Goal: Transaction & Acquisition: Purchase product/service

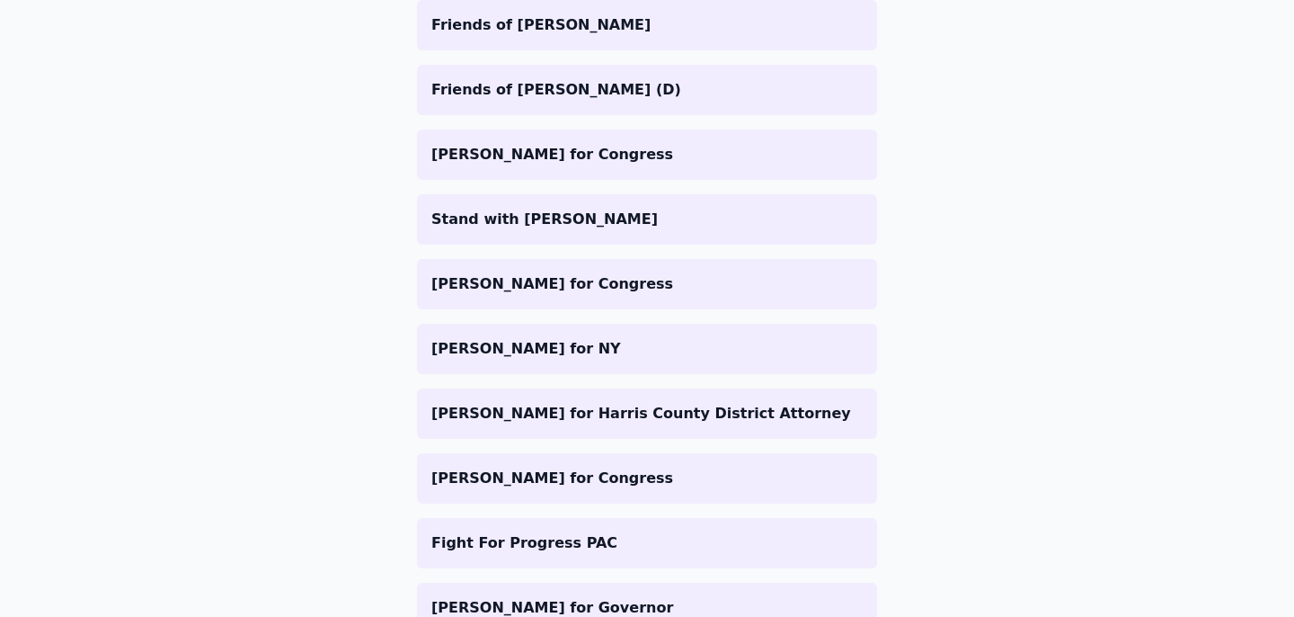
scroll to position [2119, 0]
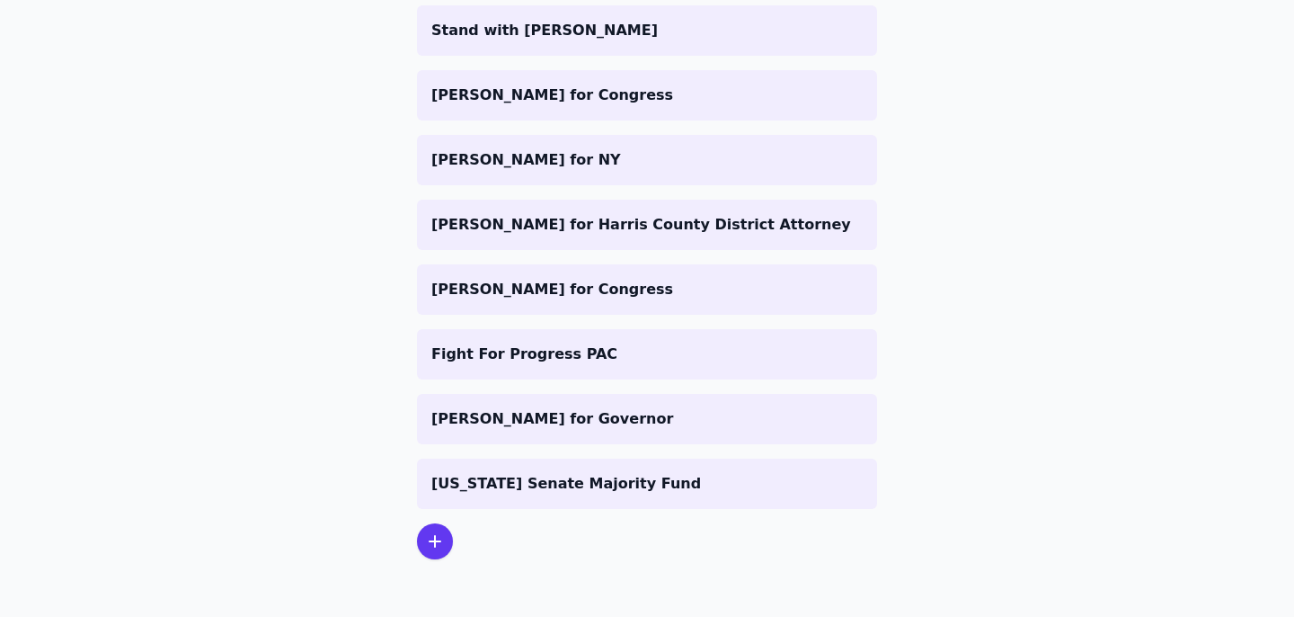
click at [446, 537] on div at bounding box center [435, 541] width 36 height 36
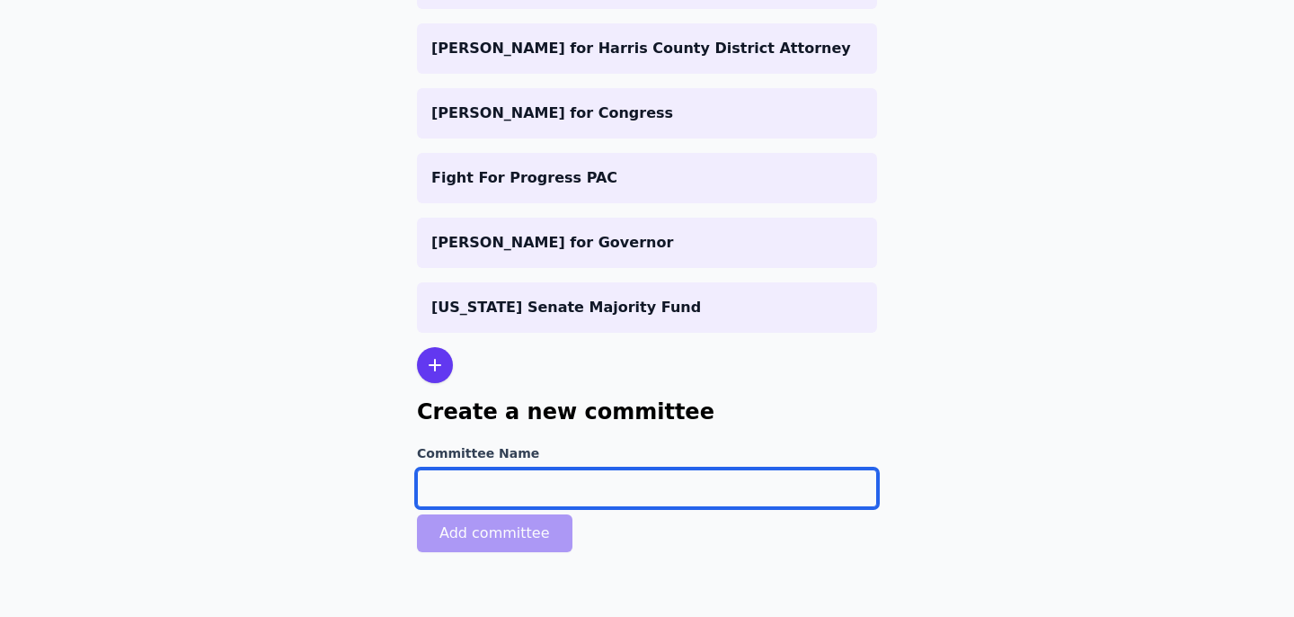
click at [548, 501] on input "Committee Name" at bounding box center [647, 488] width 460 height 38
paste input "[US_STATE] for [PERSON_NAME]"
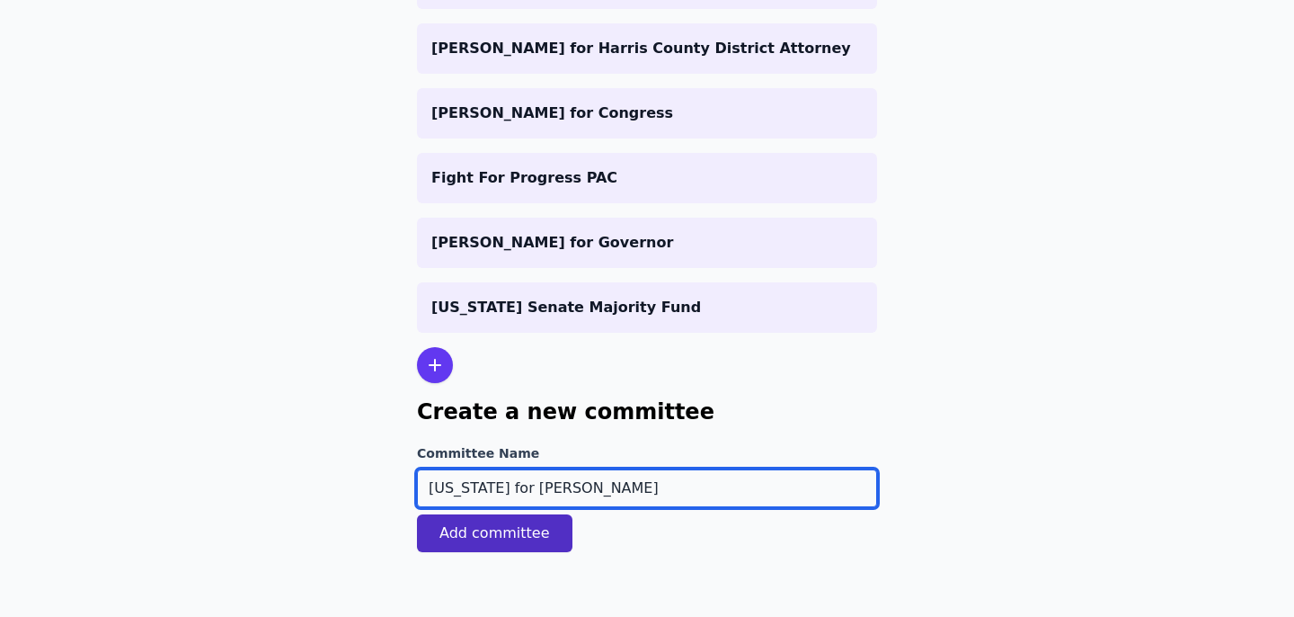
type input "[US_STATE] for [PERSON_NAME]"
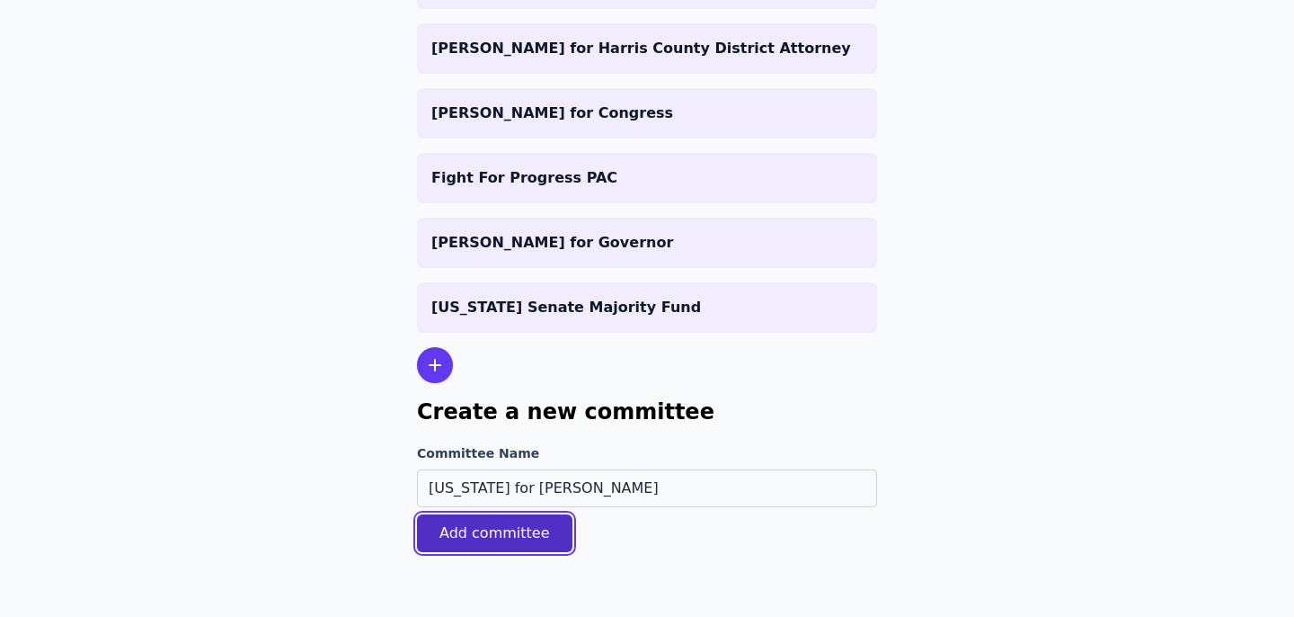
click at [476, 532] on button "Add committee" at bounding box center [495, 533] width 156 height 38
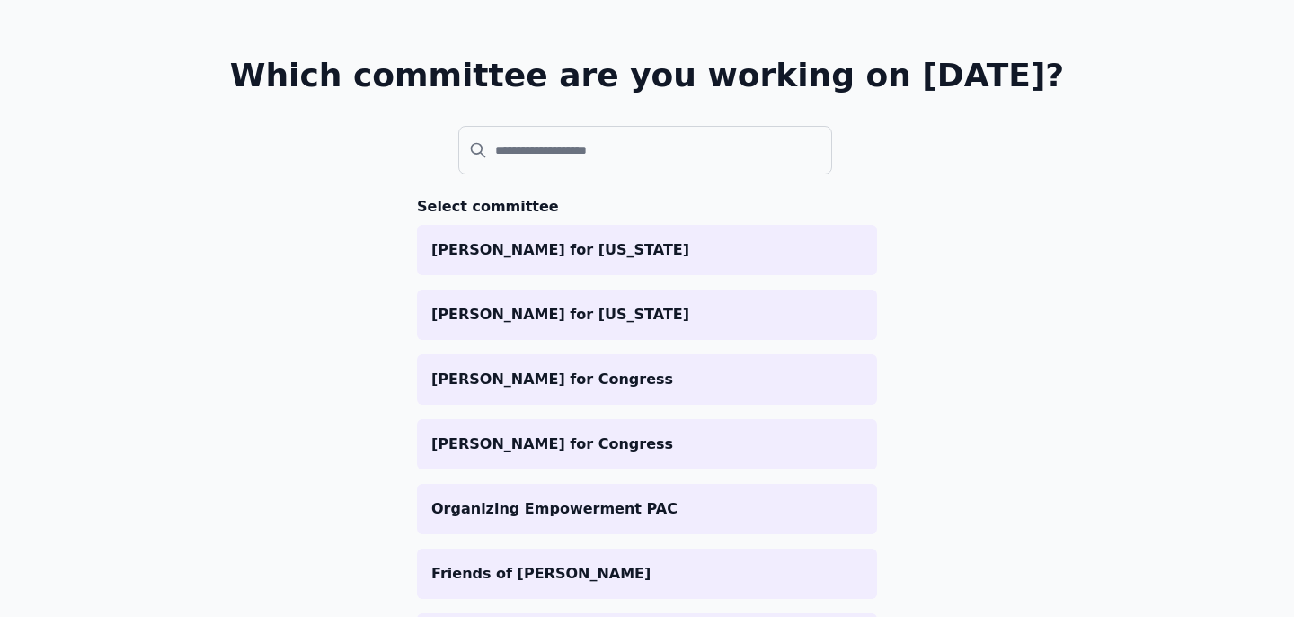
scroll to position [0, 0]
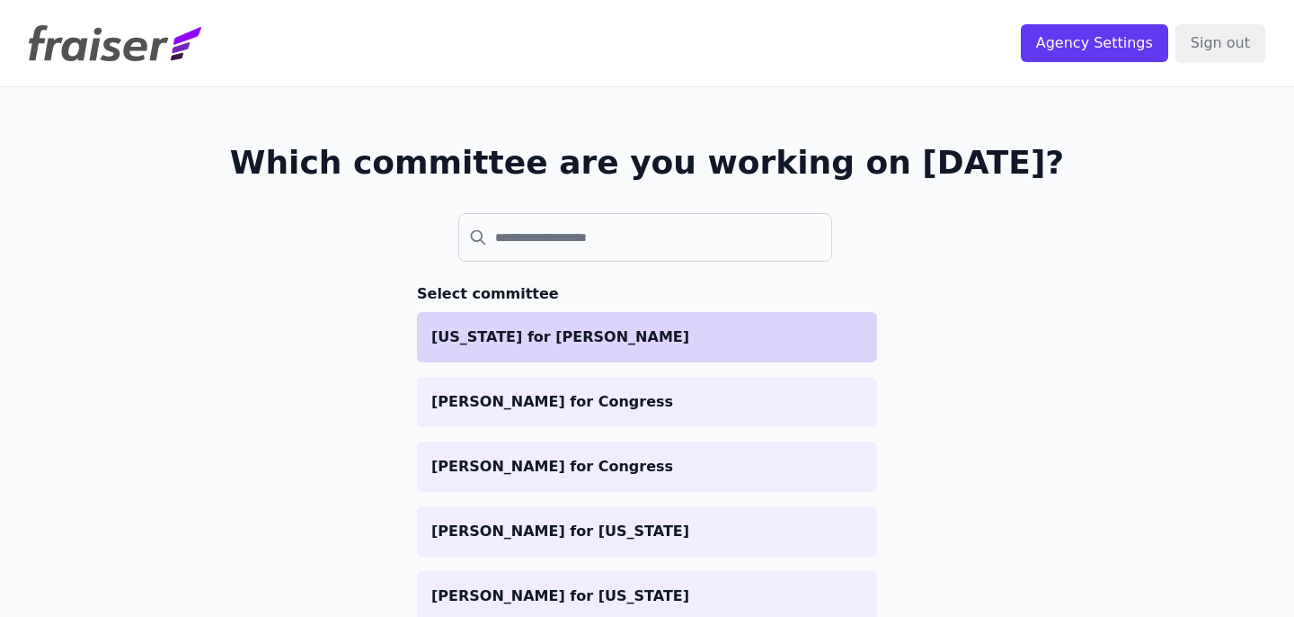
click at [485, 320] on li "[US_STATE] for [PERSON_NAME]" at bounding box center [647, 337] width 460 height 50
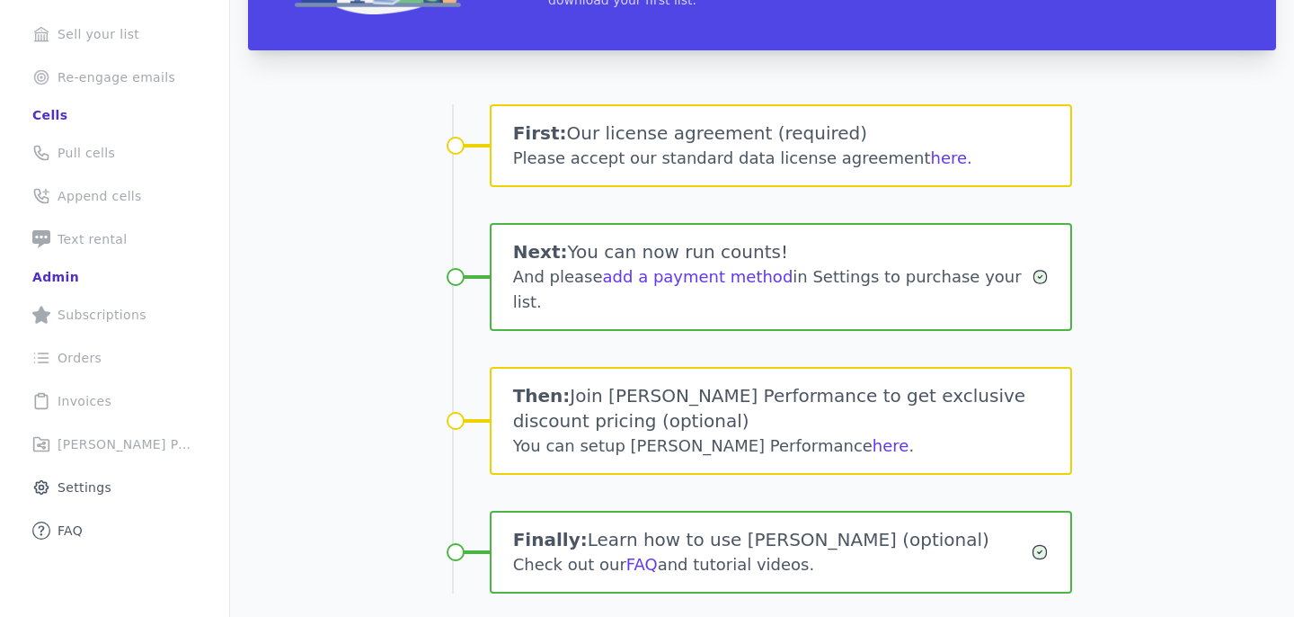
scroll to position [266, 0]
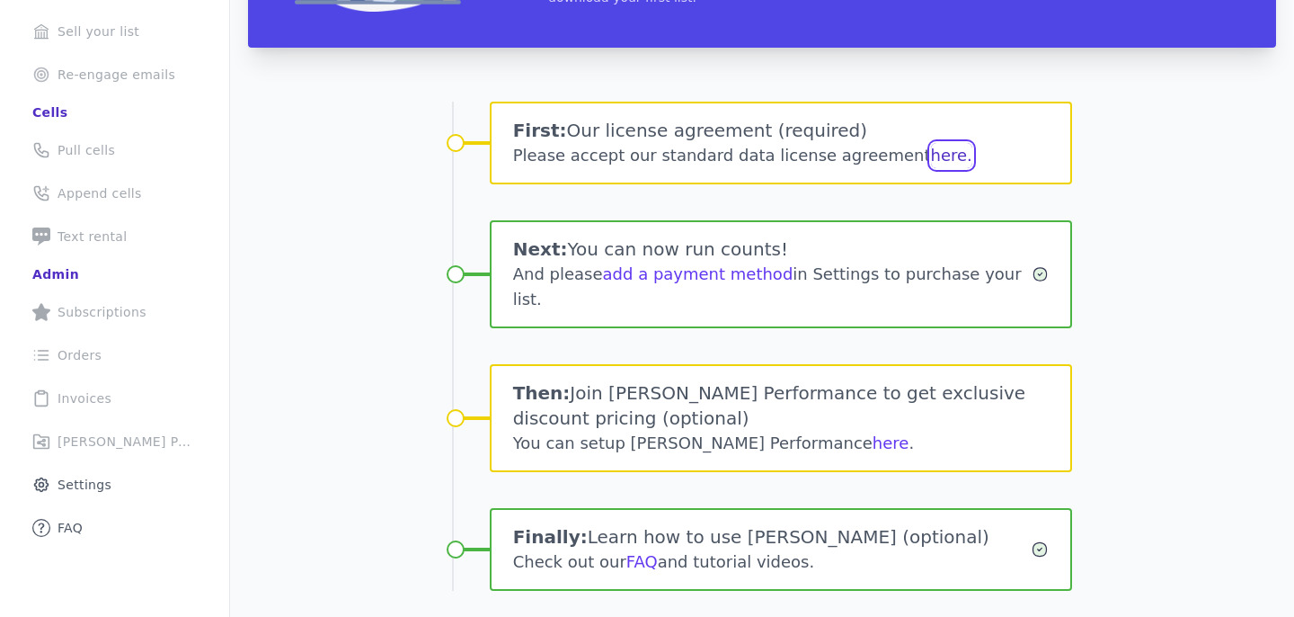
click at [931, 159] on button "here." at bounding box center [951, 155] width 41 height 25
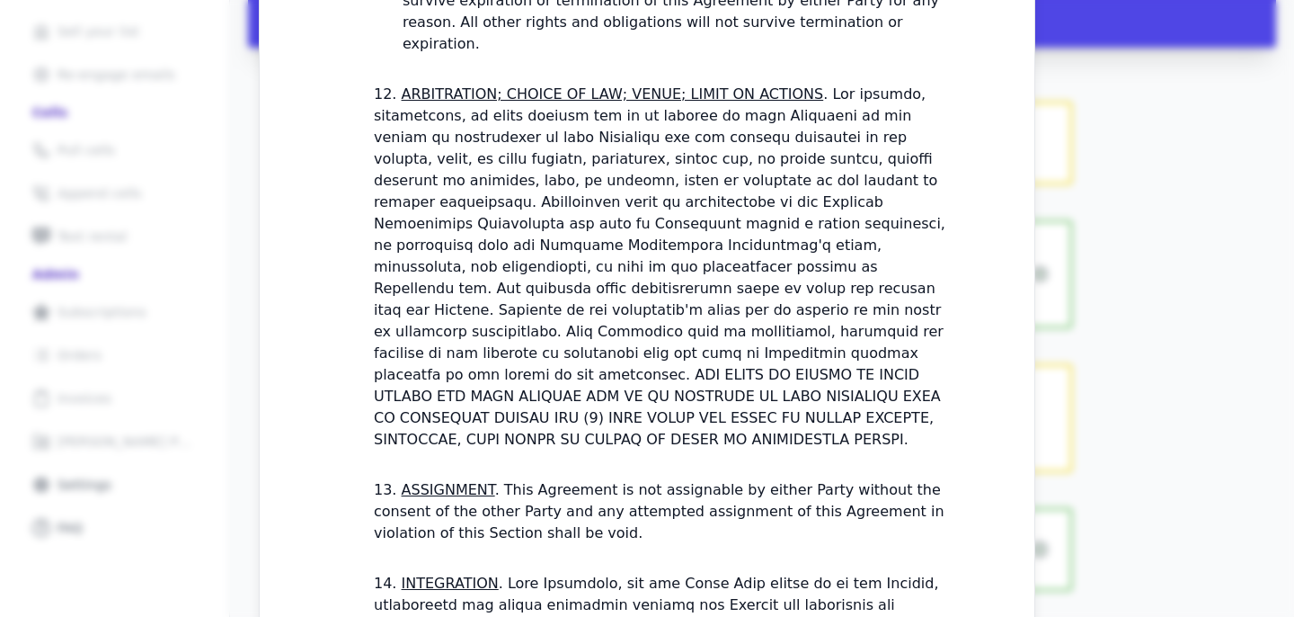
scroll to position [5507, 0]
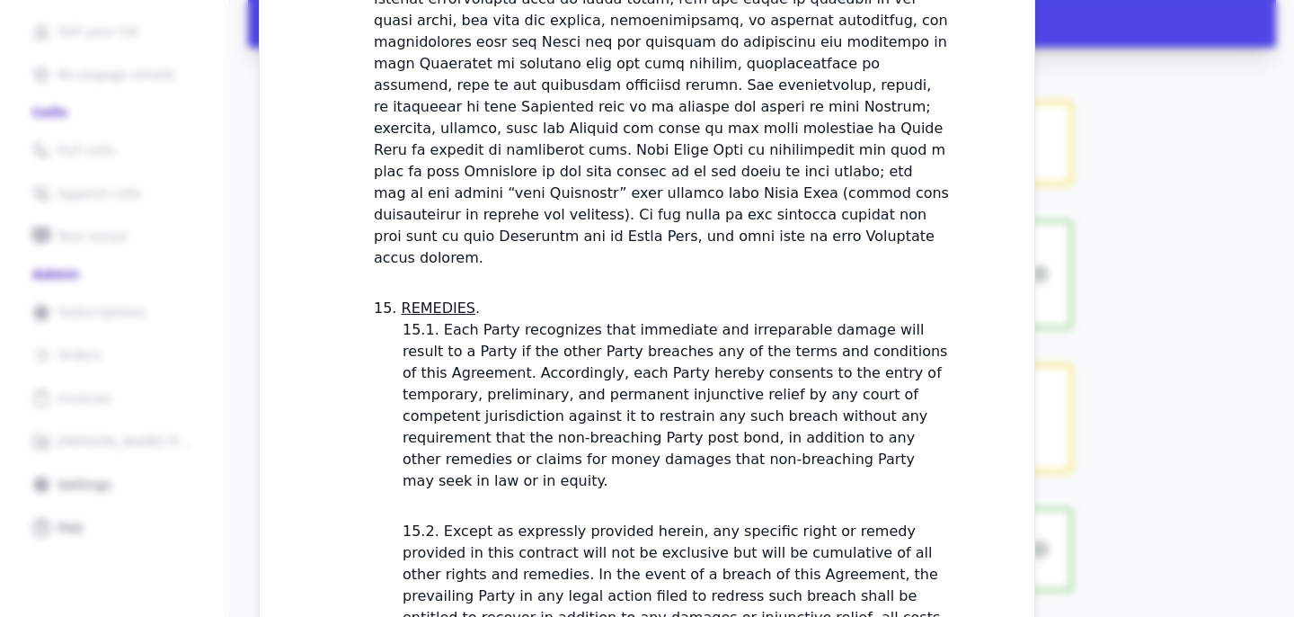
checkbox input "true"
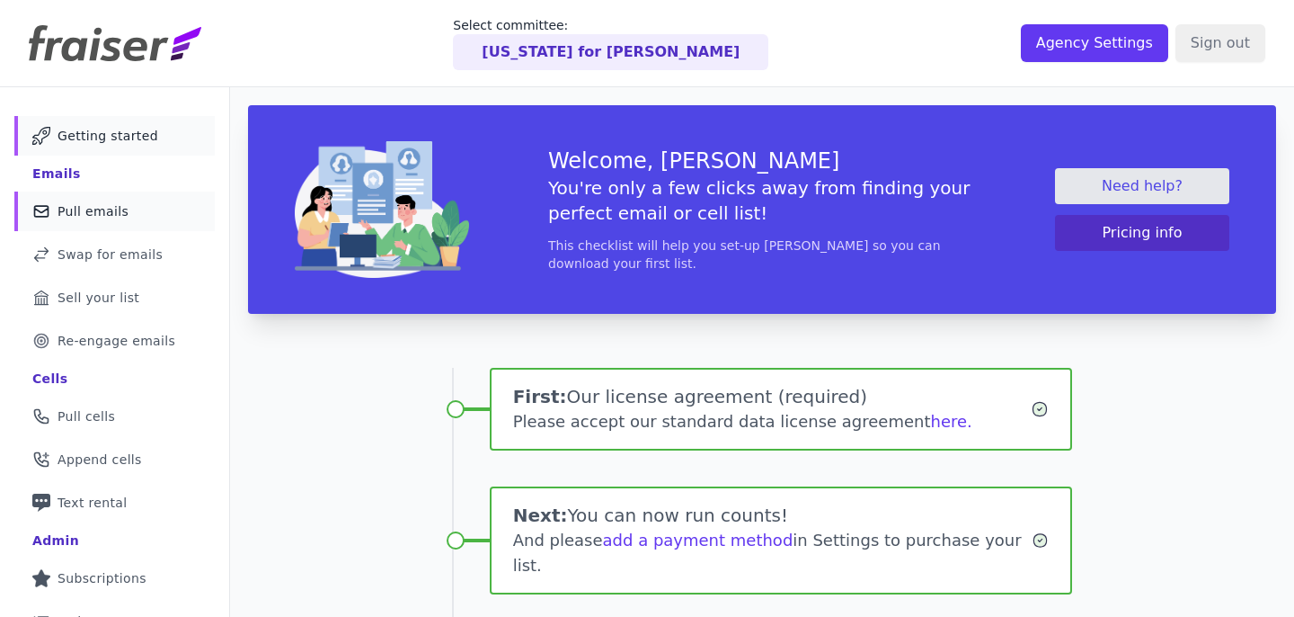
click at [128, 216] on link "Mail Icon Outline of a mail envelope Pull emails" at bounding box center [114, 211] width 200 height 40
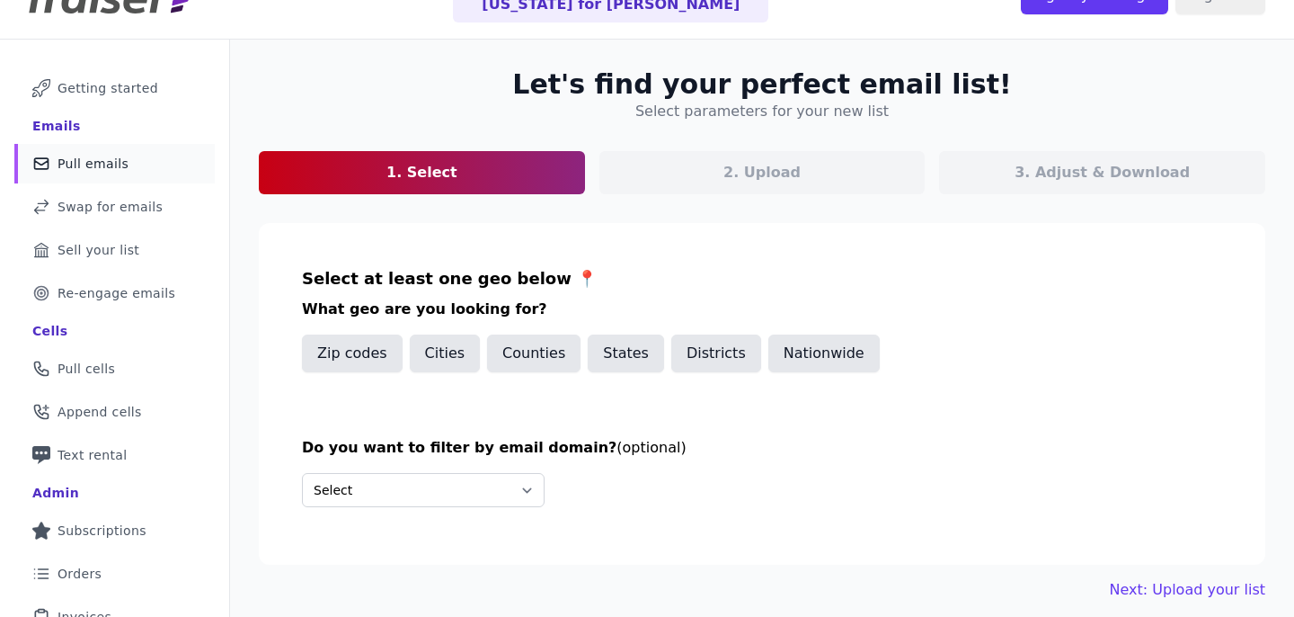
scroll to position [26, 0]
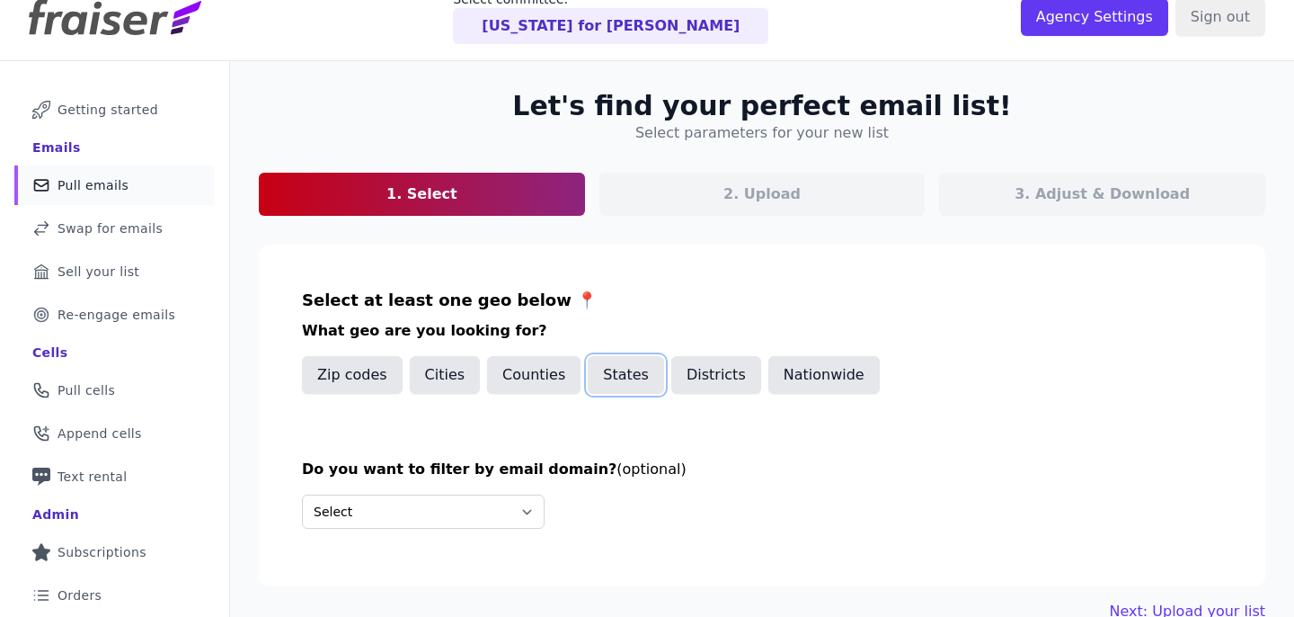
click at [609, 378] on button "States" at bounding box center [626, 375] width 76 height 38
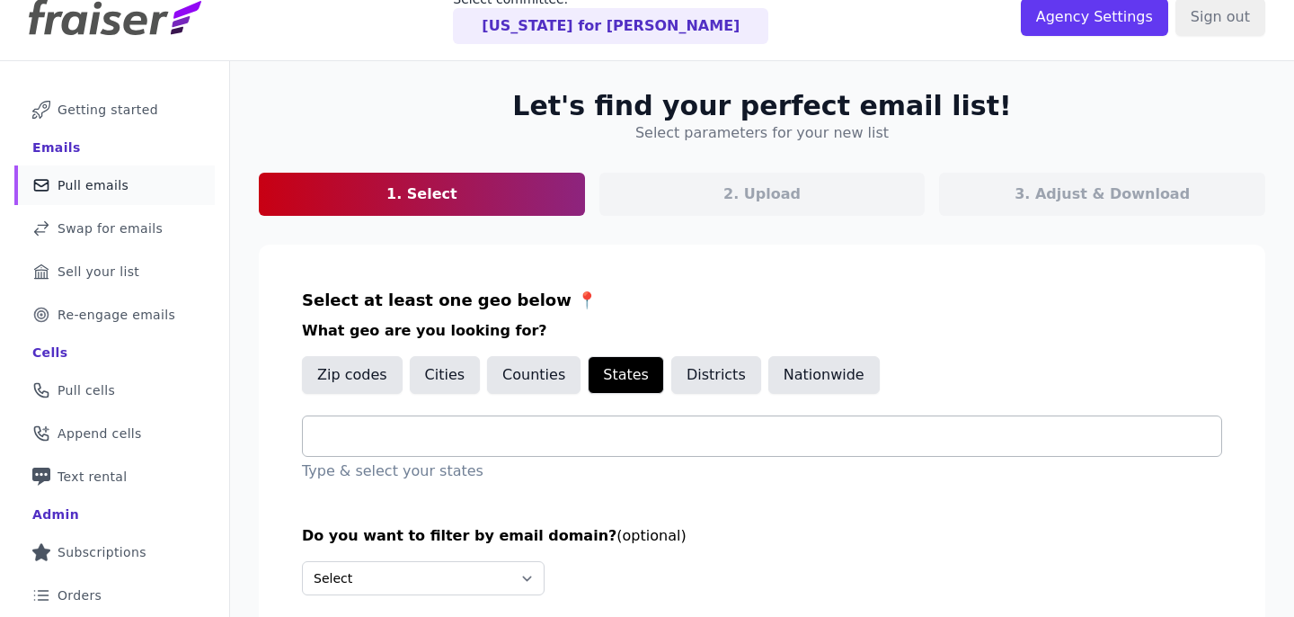
click at [529, 448] on div at bounding box center [769, 436] width 904 height 40
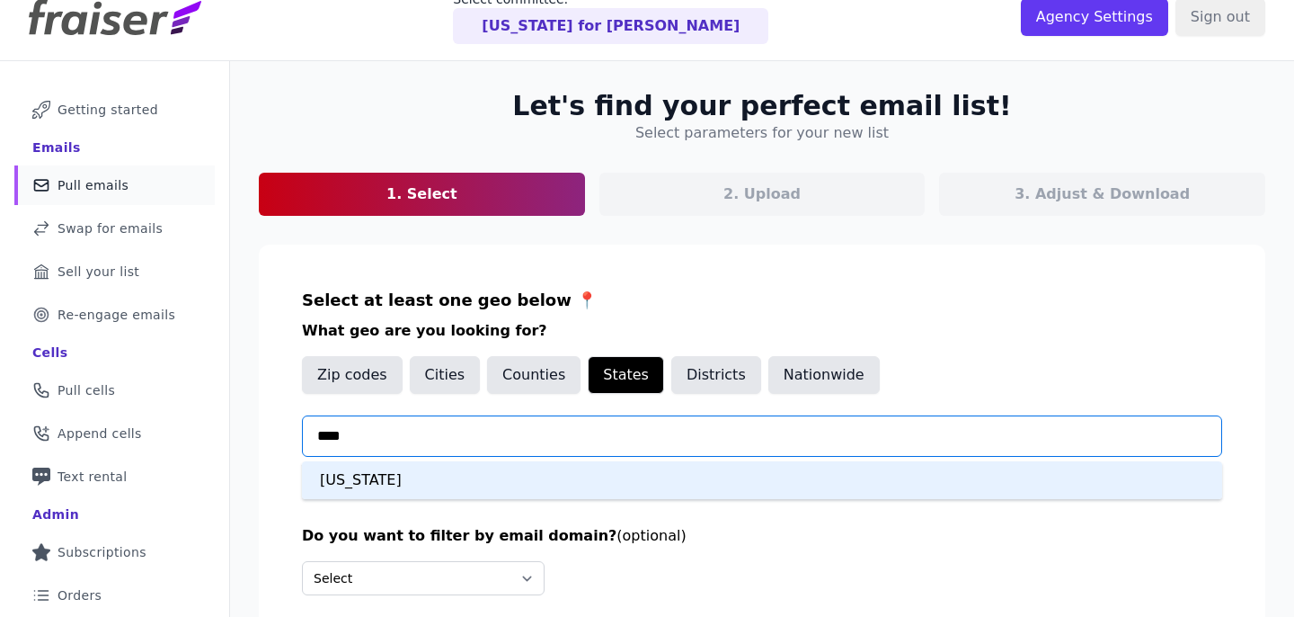
type input "*****"
click at [481, 473] on div "Georgia" at bounding box center [762, 480] width 921 height 38
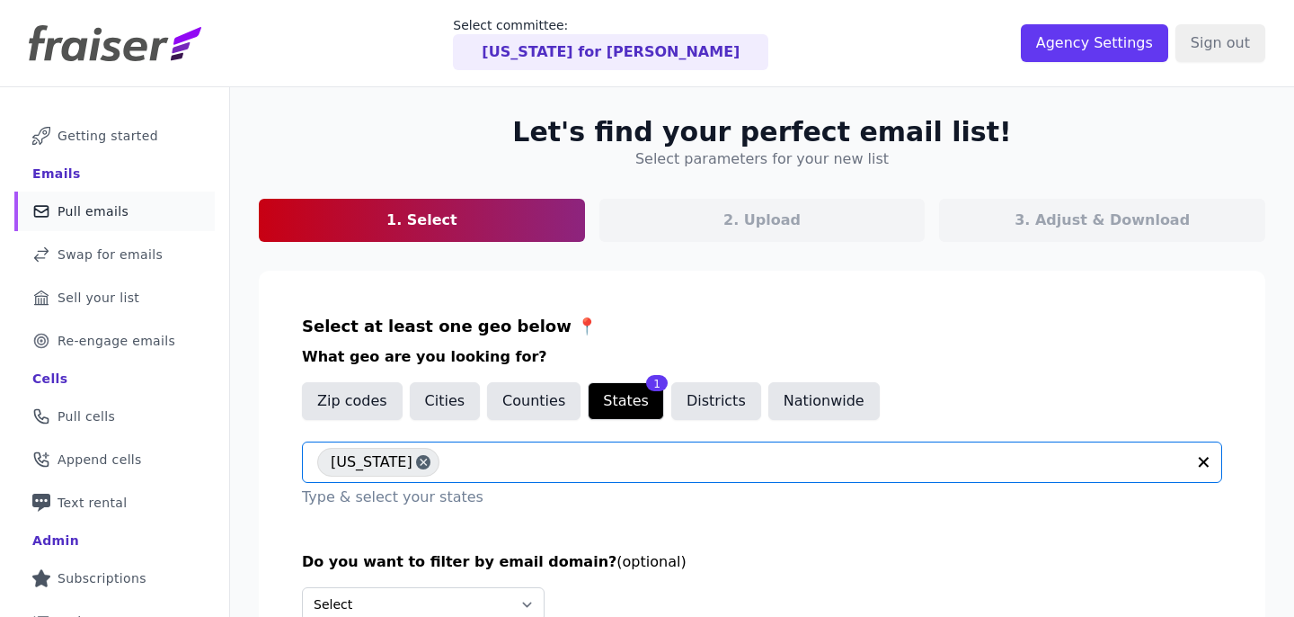
scroll to position [197, 0]
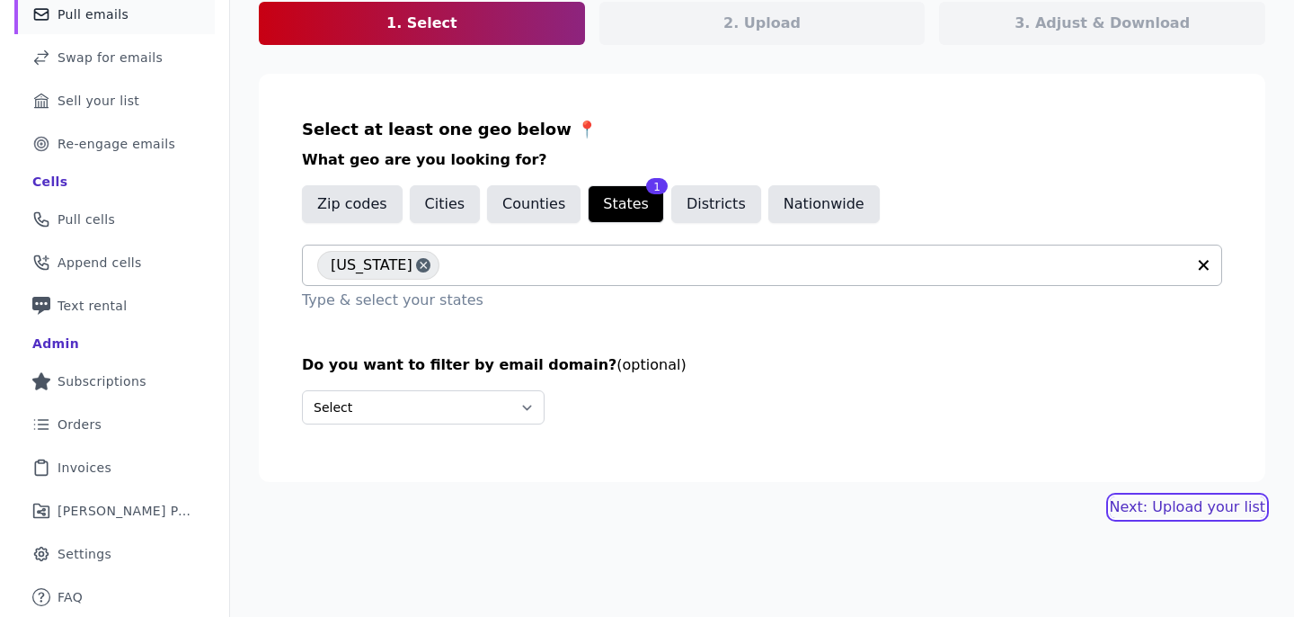
click at [1250, 511] on link "Next: Upload your list" at bounding box center [1188, 507] width 156 height 22
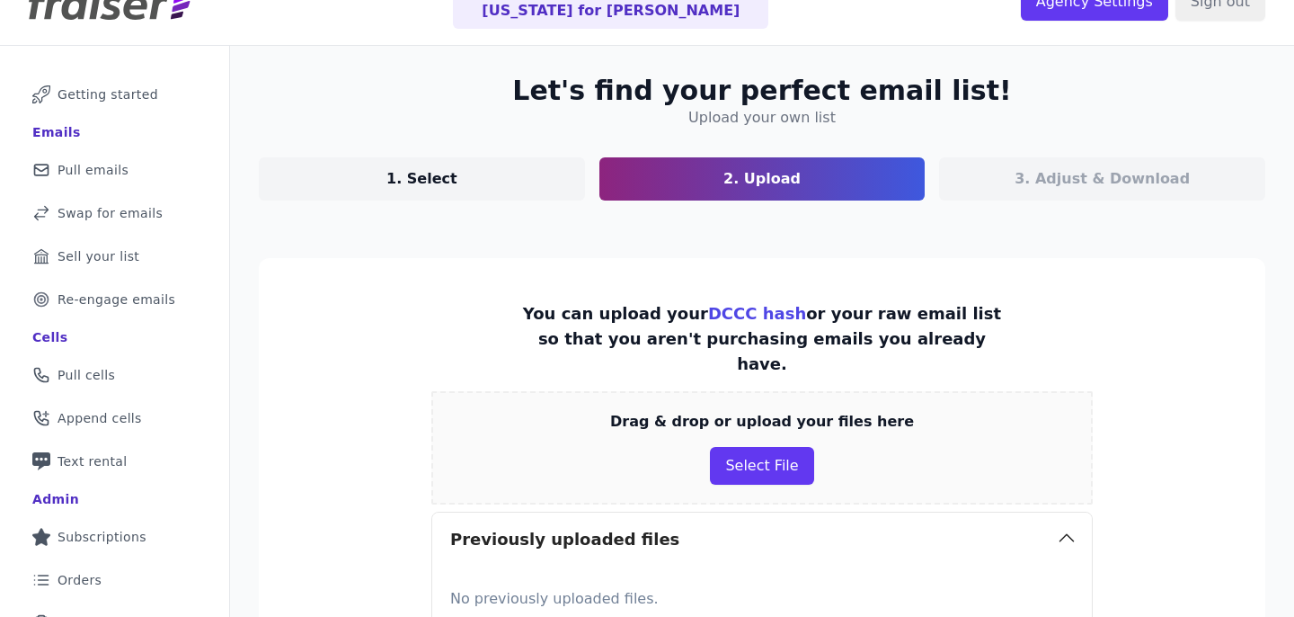
scroll to position [77, 0]
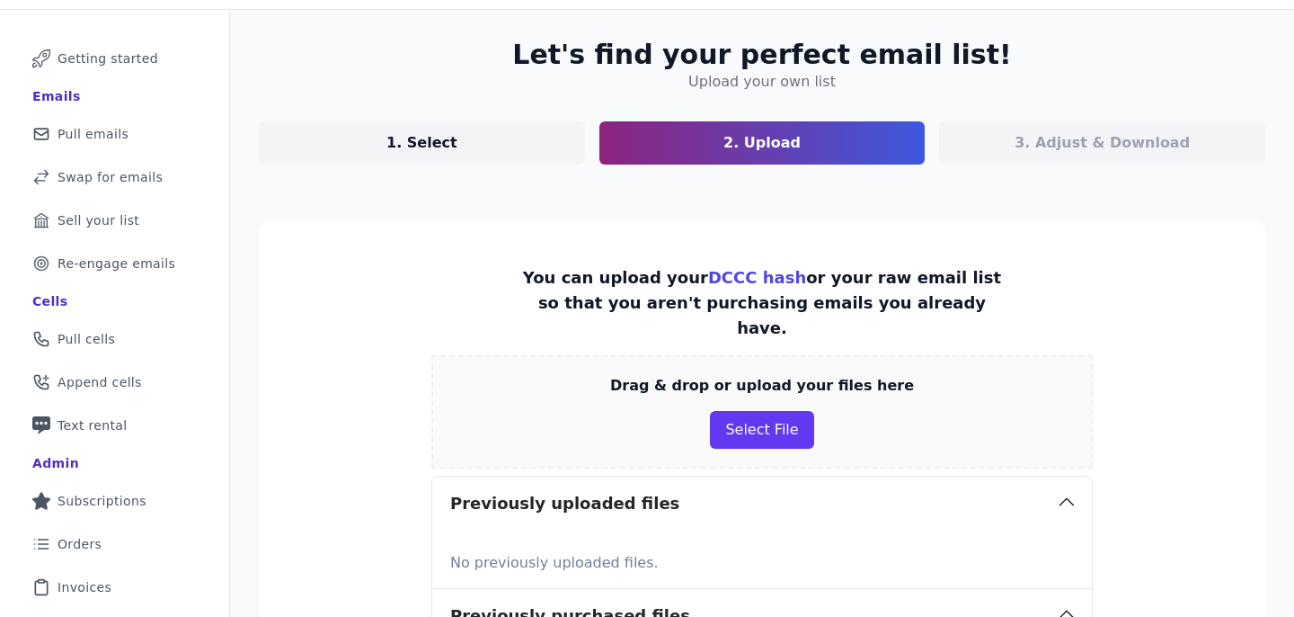
click at [734, 378] on div "Drag & drop or upload your files here Select File" at bounding box center [762, 411] width 662 height 113
click at [745, 411] on button "Select File" at bounding box center [761, 430] width 103 height 38
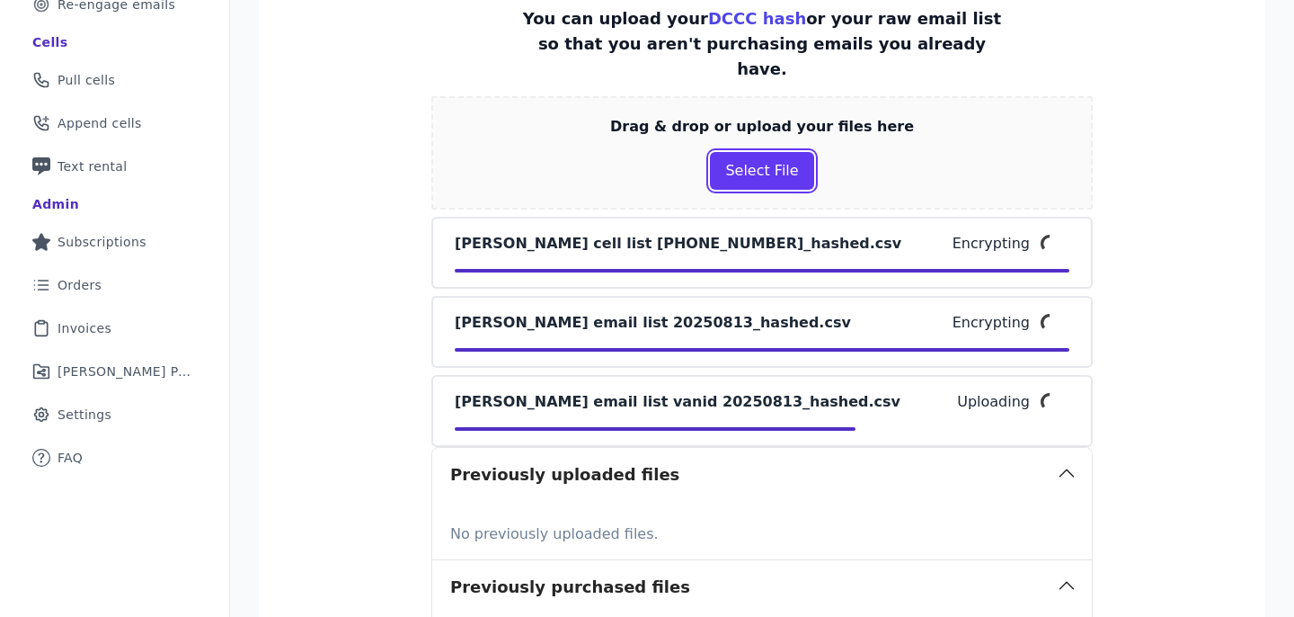
scroll to position [395, 0]
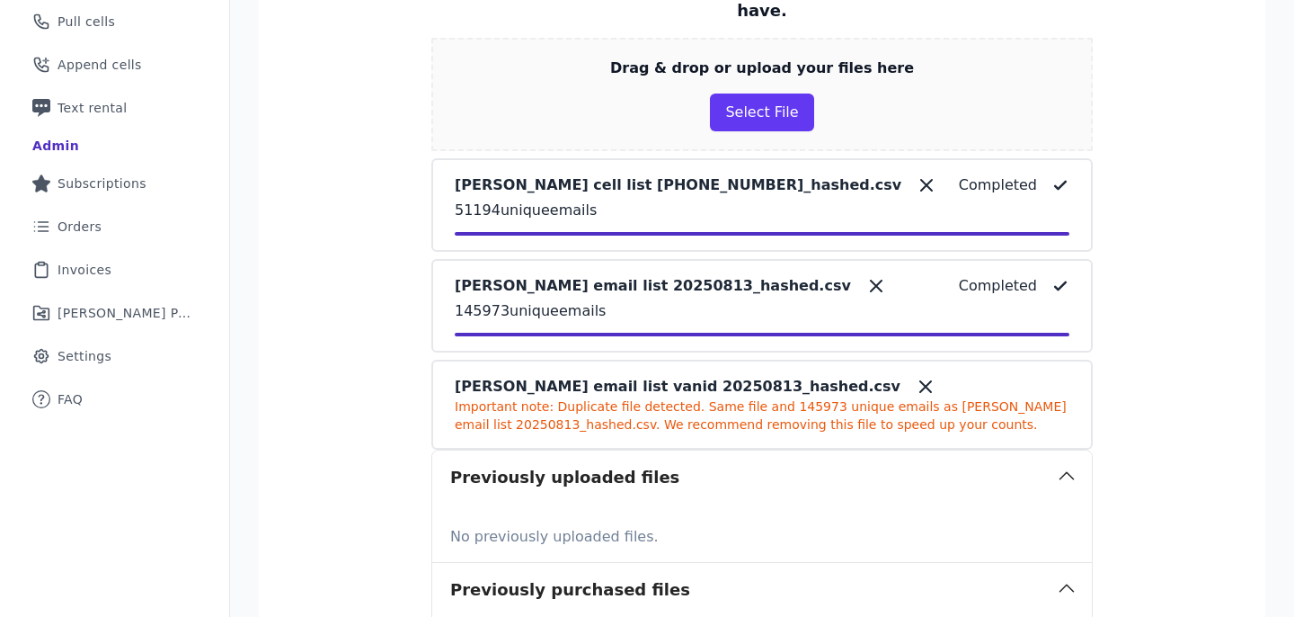
click at [921, 381] on icon at bounding box center [926, 386] width 11 height 11
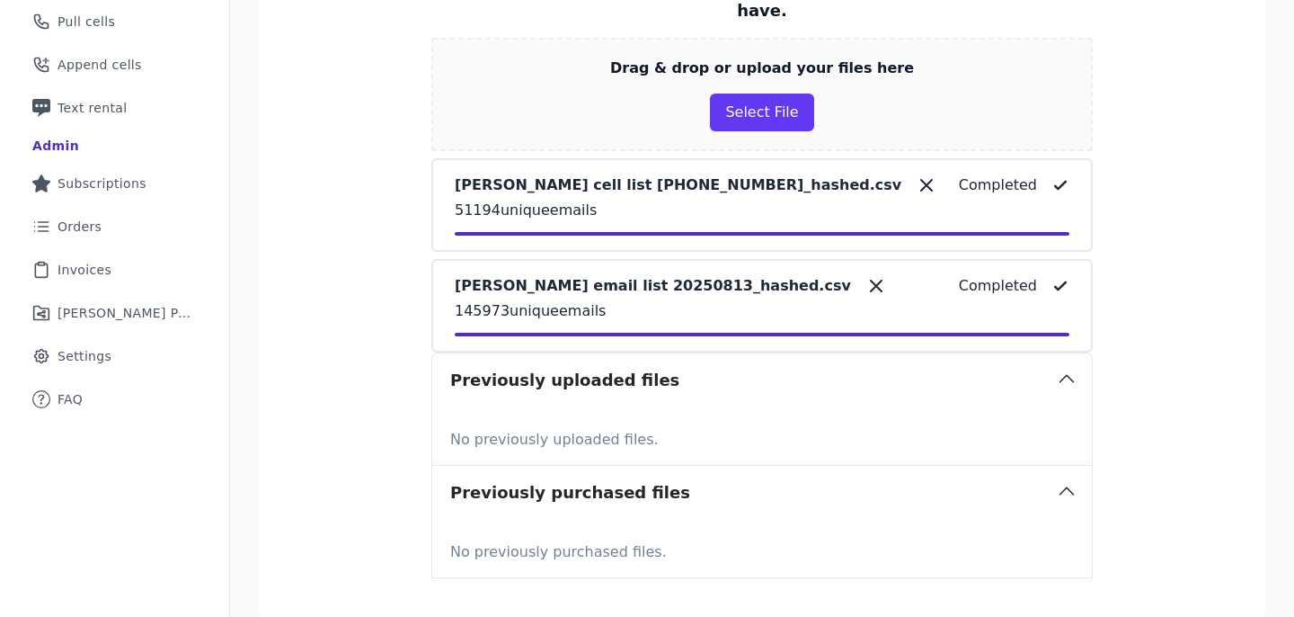
click at [1114, 375] on section "You can upload your DCCC hash or your raw email list so that you aren't purchas…" at bounding box center [762, 263] width 1007 height 716
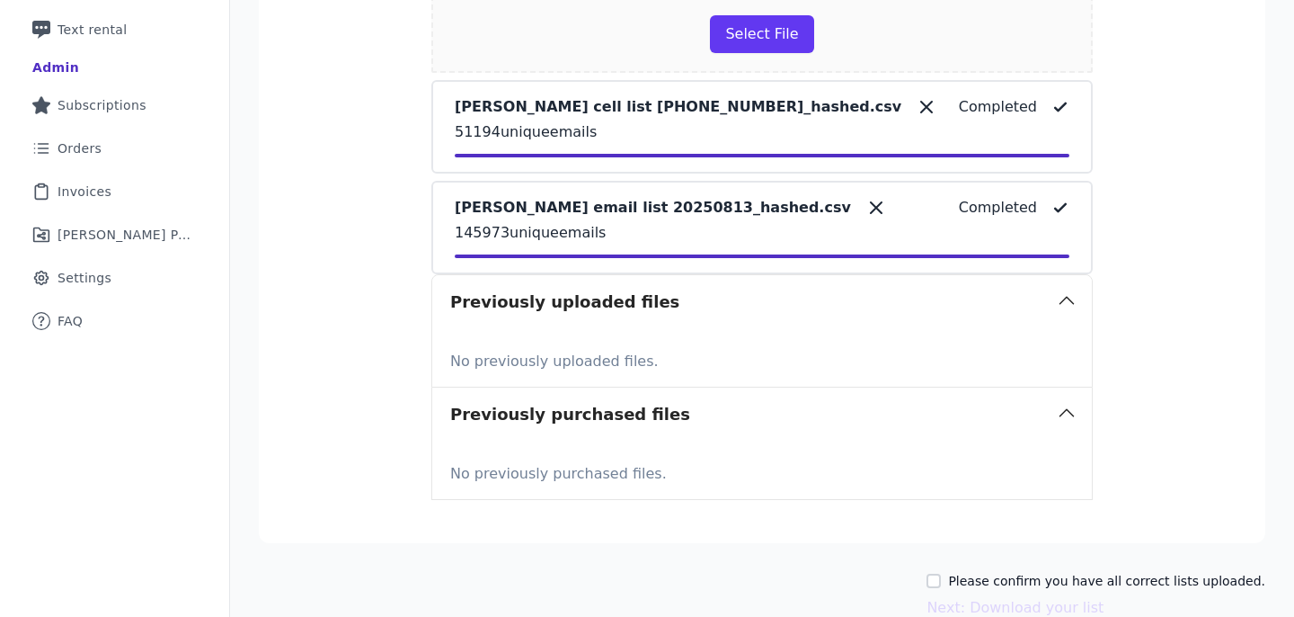
scroll to position [539, 0]
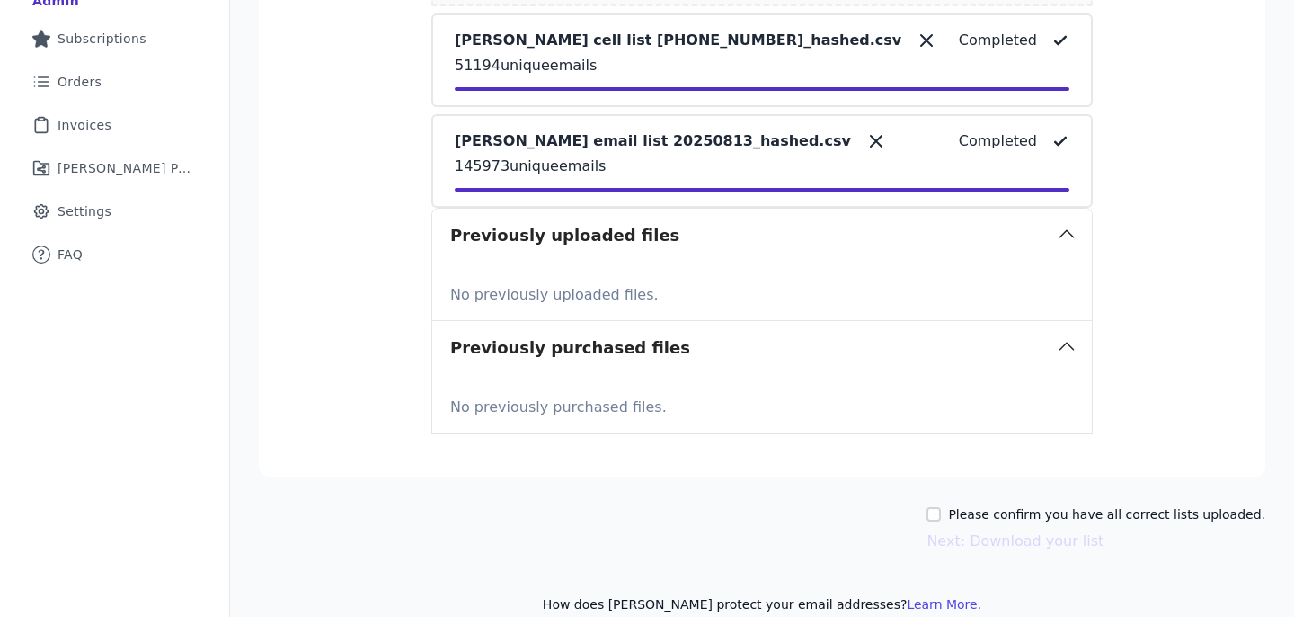
click at [1059, 505] on label "Please confirm you have all correct lists uploaded." at bounding box center [1106, 514] width 317 height 18
click at [941, 507] on input "Please confirm you have all correct lists uploaded." at bounding box center [934, 514] width 14 height 14
checkbox input "true"
click at [1050, 530] on button "Next: Download your list" at bounding box center [1015, 541] width 177 height 22
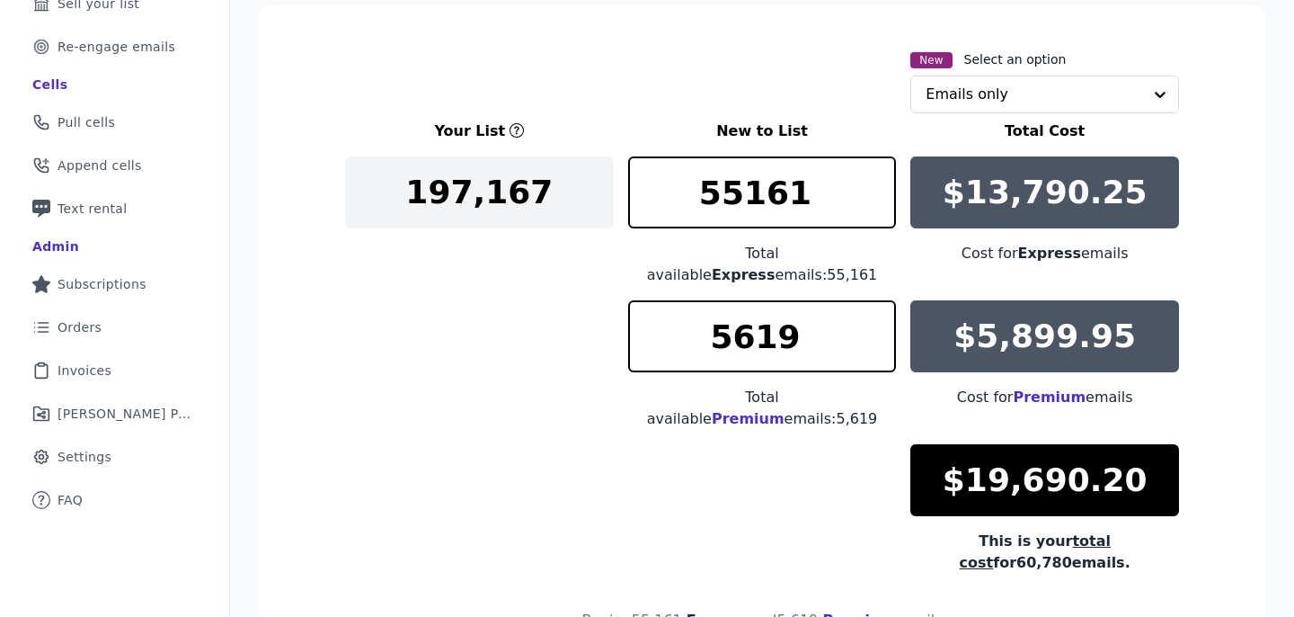
scroll to position [295, 0]
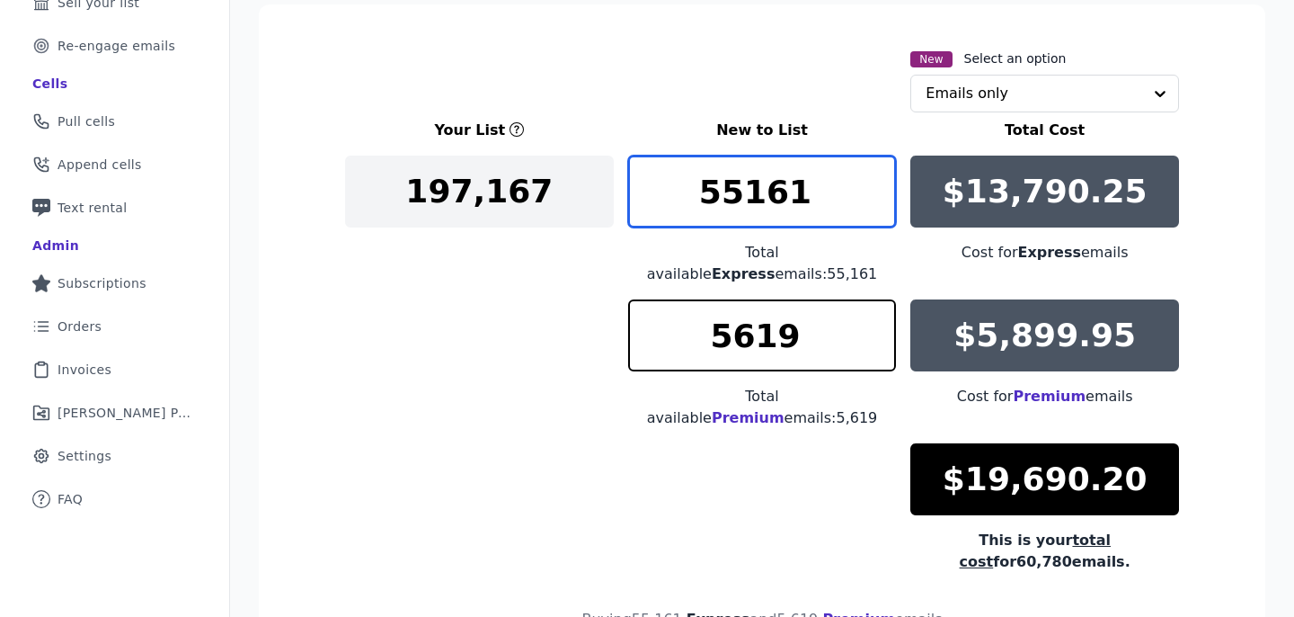
click at [761, 216] on input "55161" at bounding box center [762, 192] width 269 height 72
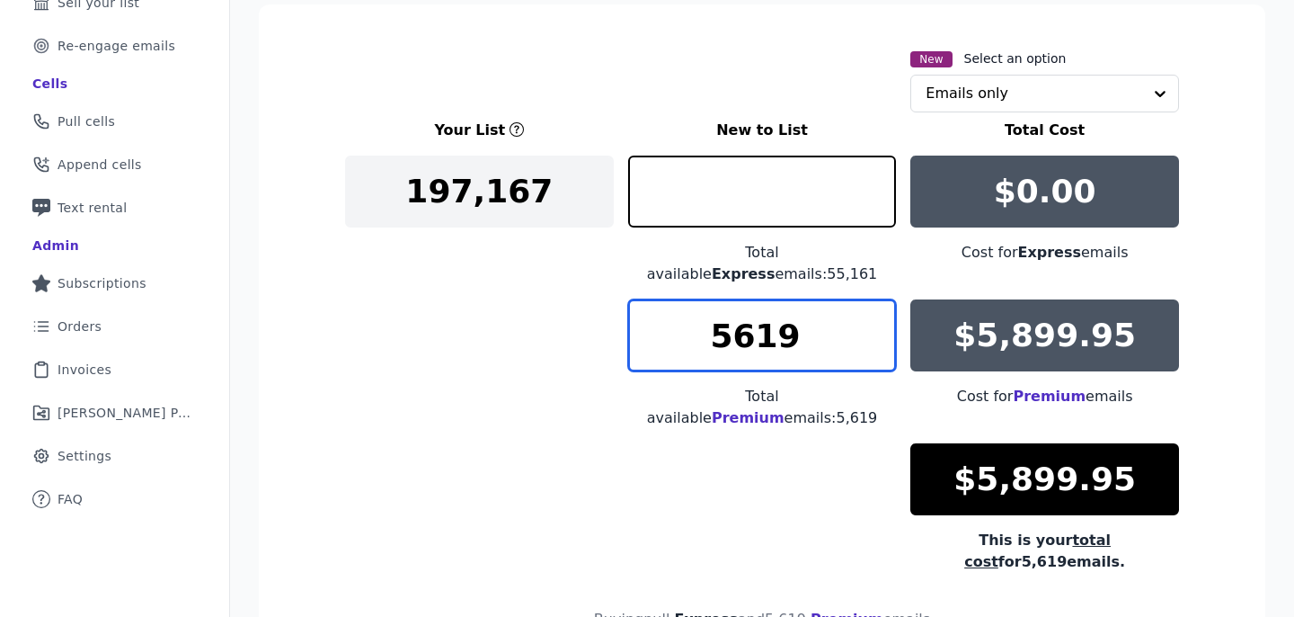
type input "0"
click at [789, 299] on input "5619" at bounding box center [762, 335] width 269 height 72
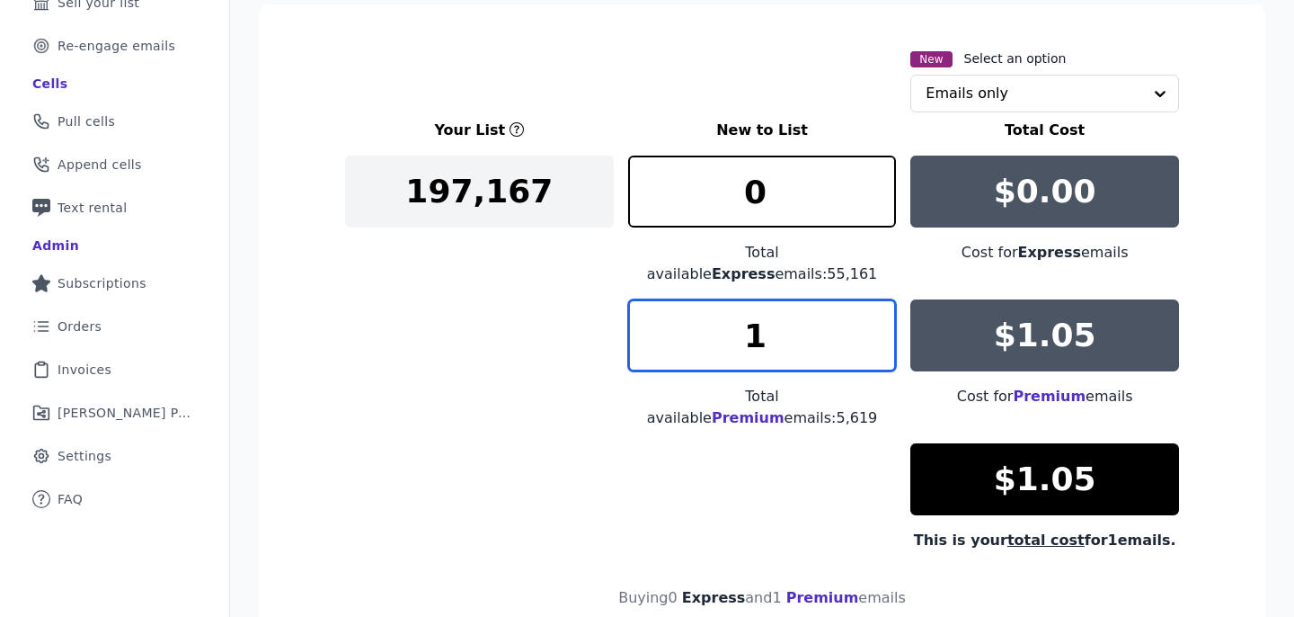
type input "1"
click at [488, 328] on div "Your List New to List Total Cost 197,167 0 Total available Express emails: 55,1…" at bounding box center [762, 335] width 834 height 431
click at [1048, 79] on input "text" at bounding box center [1034, 94] width 217 height 36
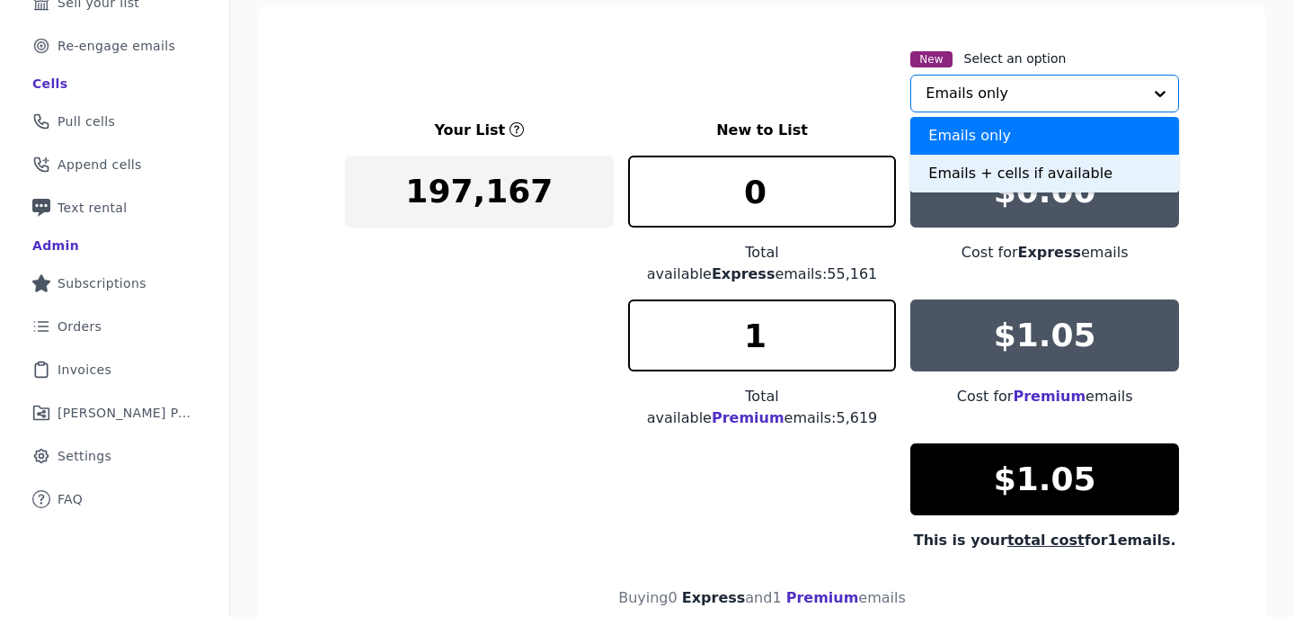
click at [1019, 156] on div "Emails + cells if available" at bounding box center [1045, 174] width 269 height 38
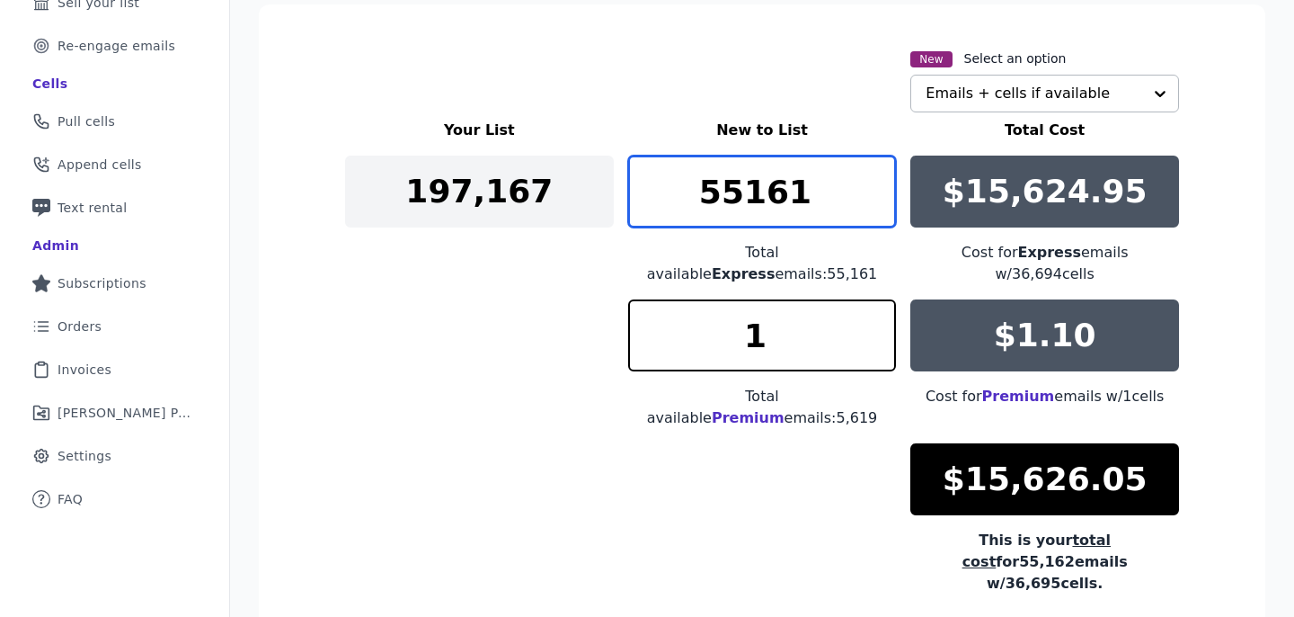
click at [712, 163] on input "55161" at bounding box center [762, 192] width 269 height 72
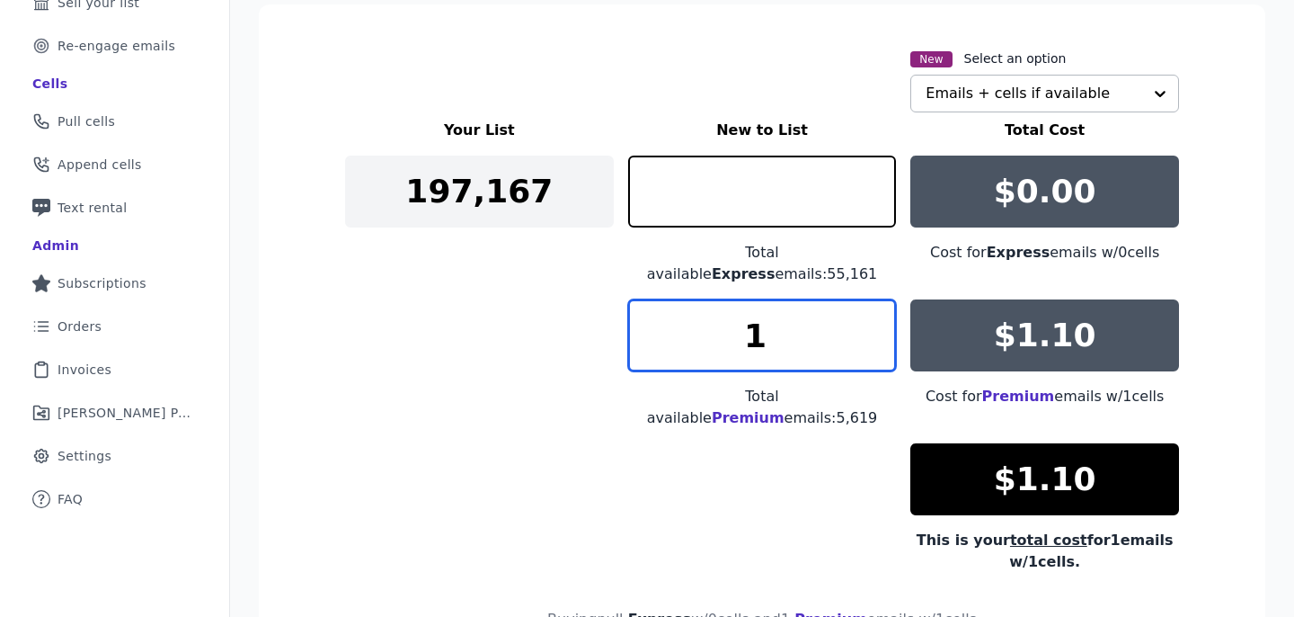
type input "0"
click at [719, 299] on input "1" at bounding box center [762, 335] width 269 height 72
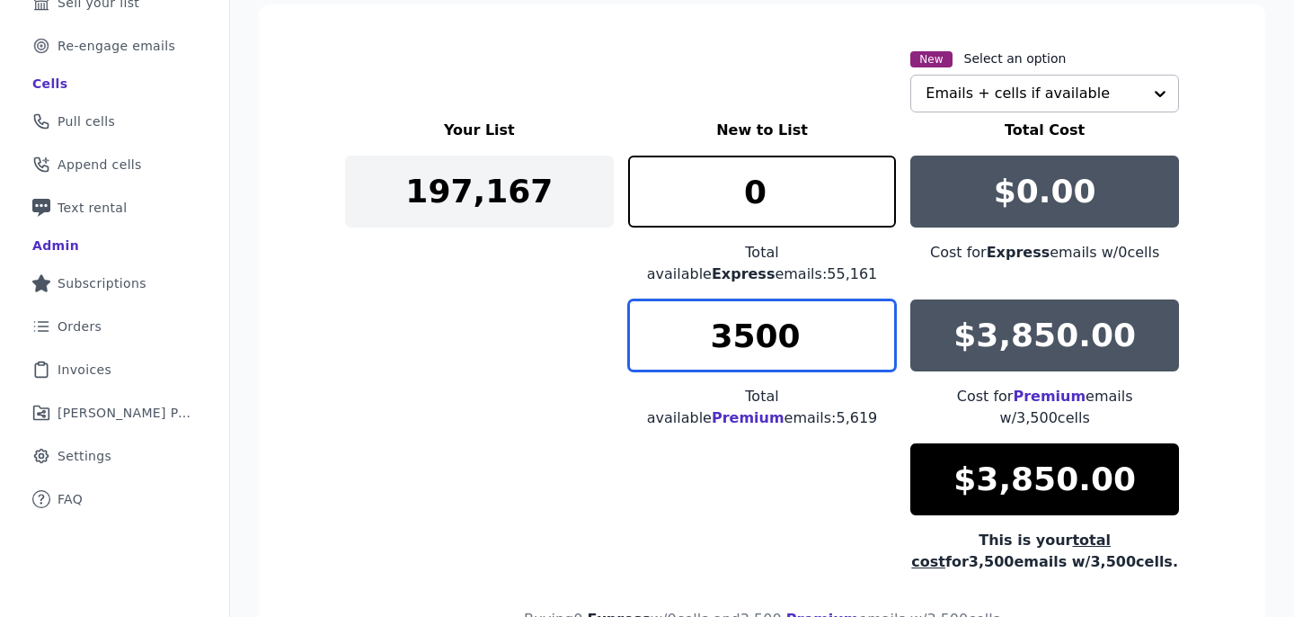
click at [785, 327] on input "3500" at bounding box center [762, 335] width 269 height 72
click at [773, 327] on input "3500" at bounding box center [762, 335] width 269 height 72
click at [756, 322] on input "3500" at bounding box center [762, 335] width 269 height 72
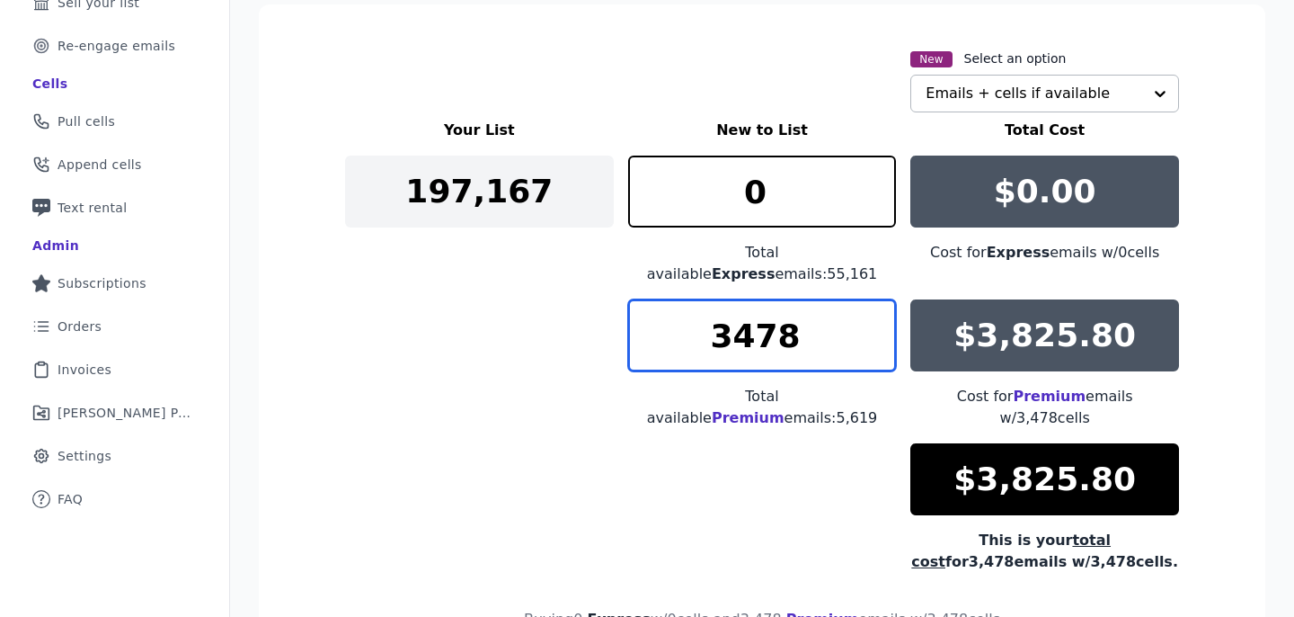
type input "3478"
click at [517, 262] on div "Your List New to List Total Cost 197,167 0 Total available Express emails: 55,1…" at bounding box center [762, 346] width 834 height 453
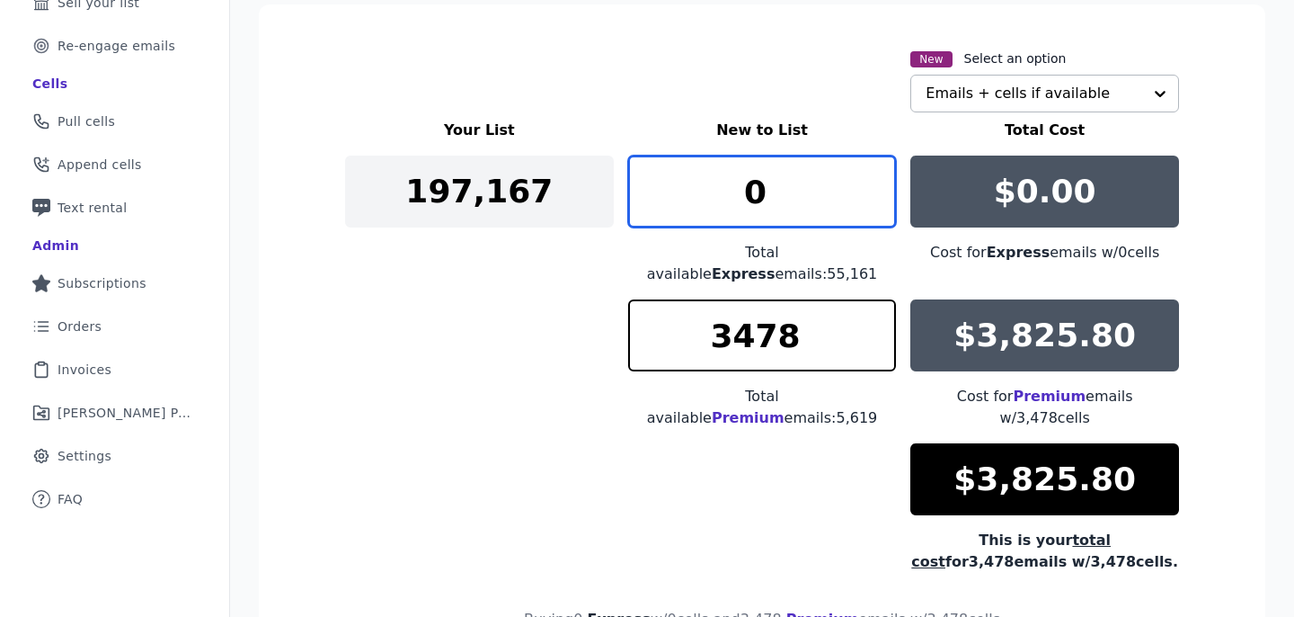
click at [690, 165] on input "0" at bounding box center [762, 192] width 269 height 72
type input "500"
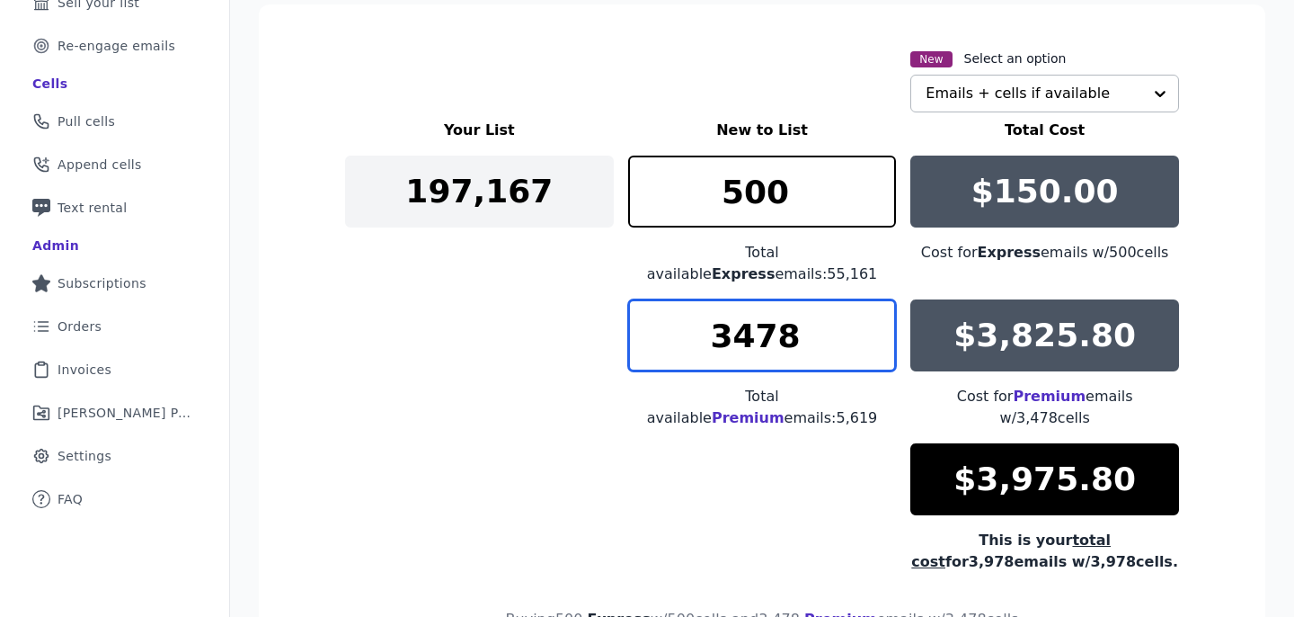
click at [733, 307] on input "3478" at bounding box center [762, 335] width 269 height 72
click at [517, 316] on div "Your List New to List Total Cost 197,167 500 Total available Express emails: 55…" at bounding box center [762, 346] width 834 height 453
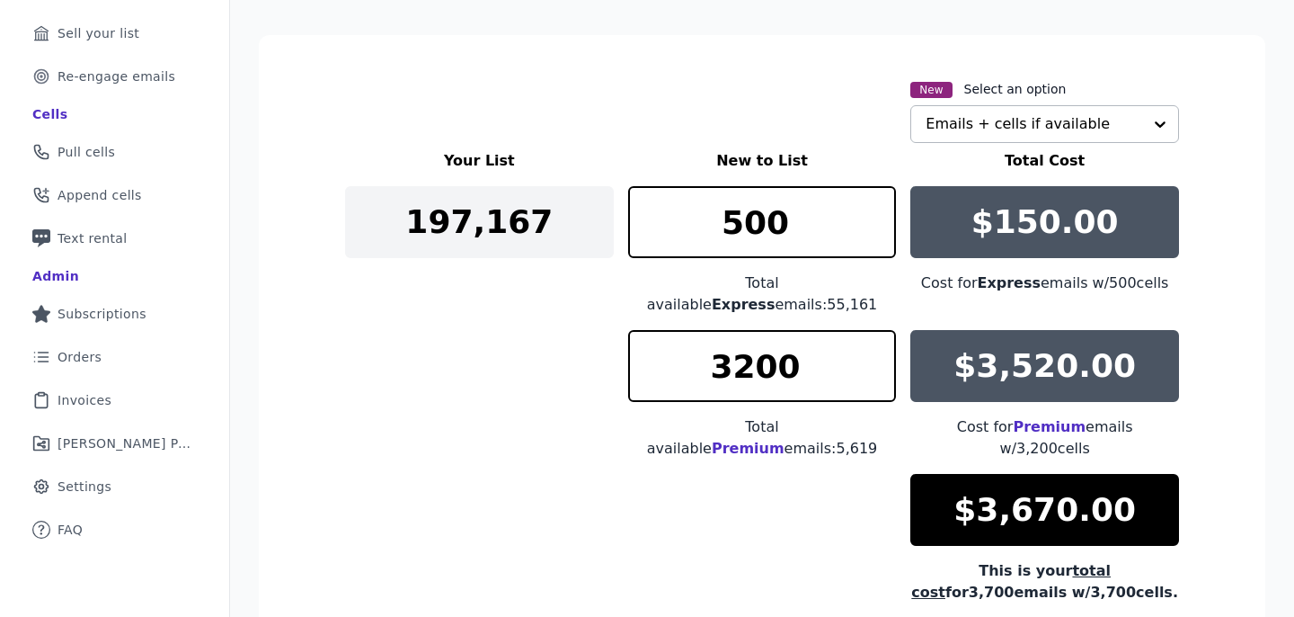
scroll to position [270, 0]
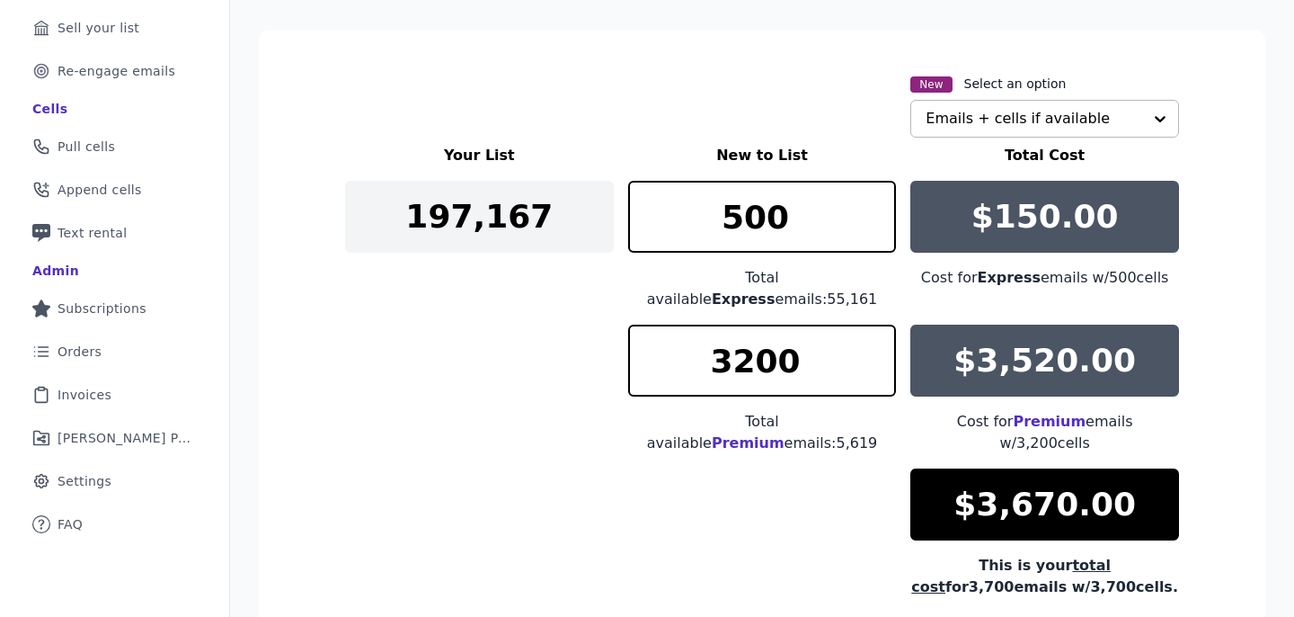
click at [589, 111] on div "New Select an option Emails + cells if available" at bounding box center [762, 105] width 834 height 65
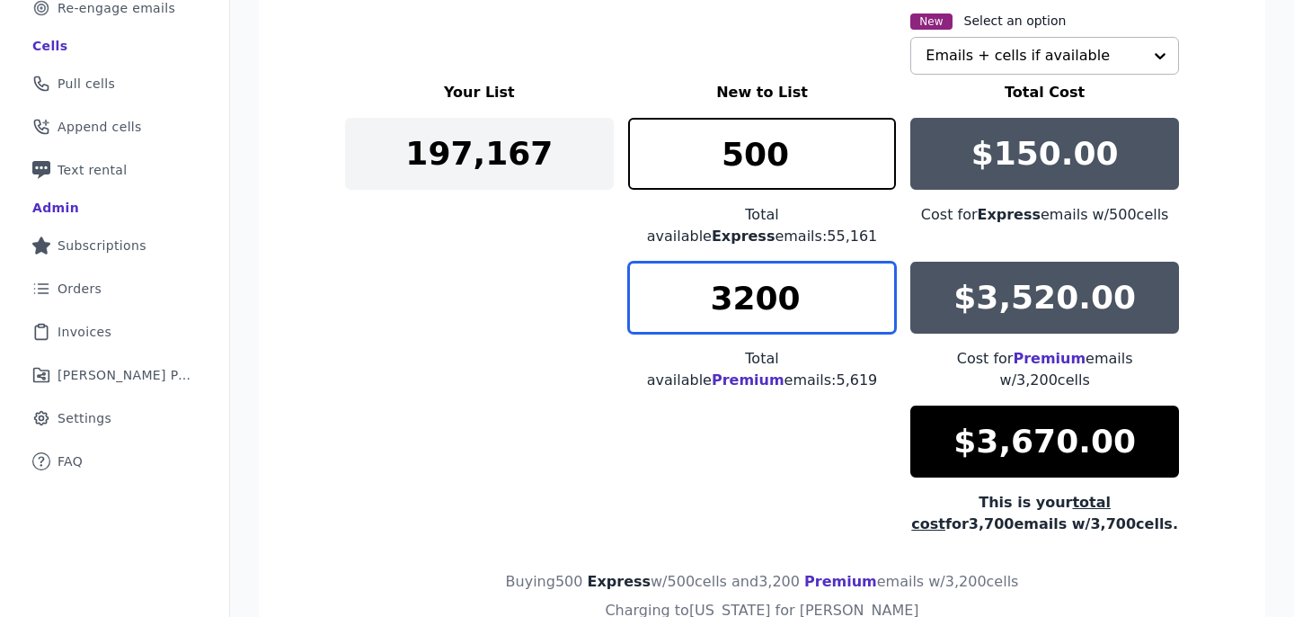
click at [723, 262] on input "3200" at bounding box center [762, 298] width 269 height 72
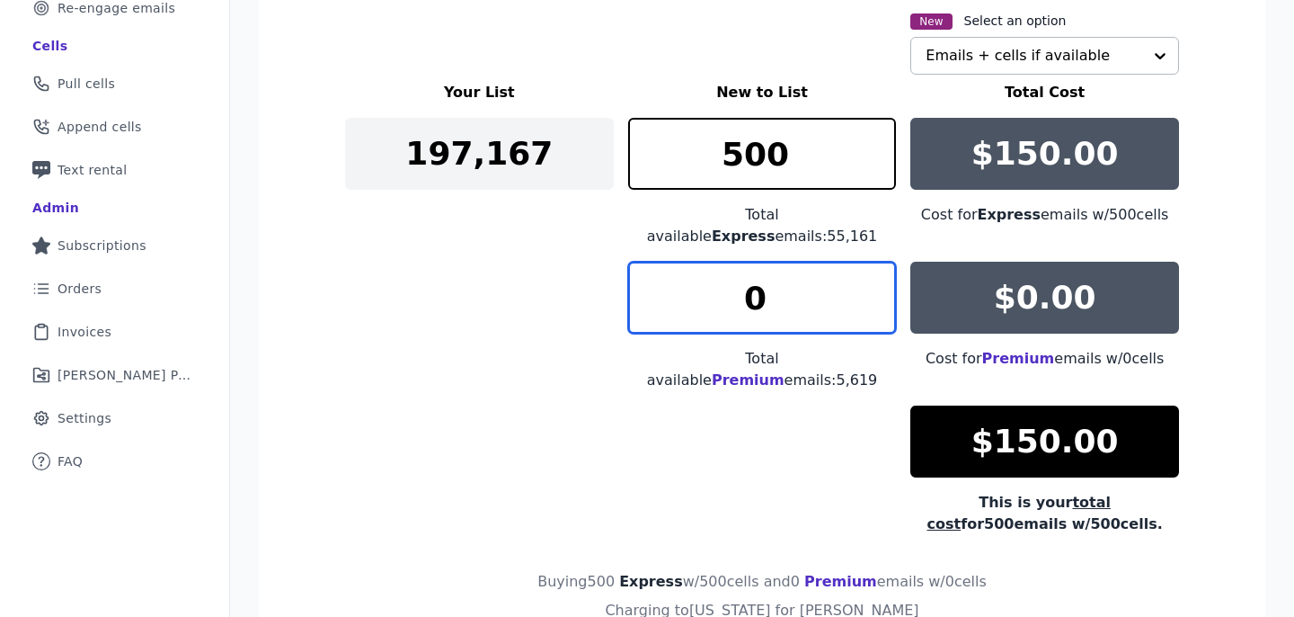
type input "0"
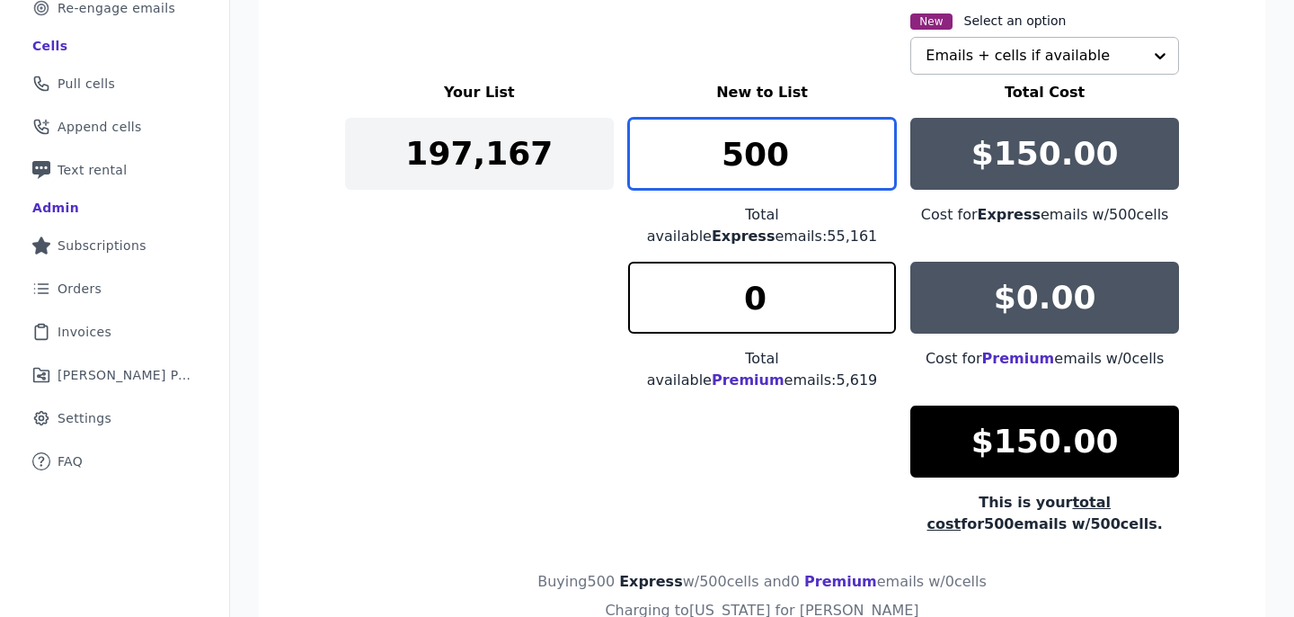
click at [711, 173] on input "500" at bounding box center [762, 154] width 269 height 72
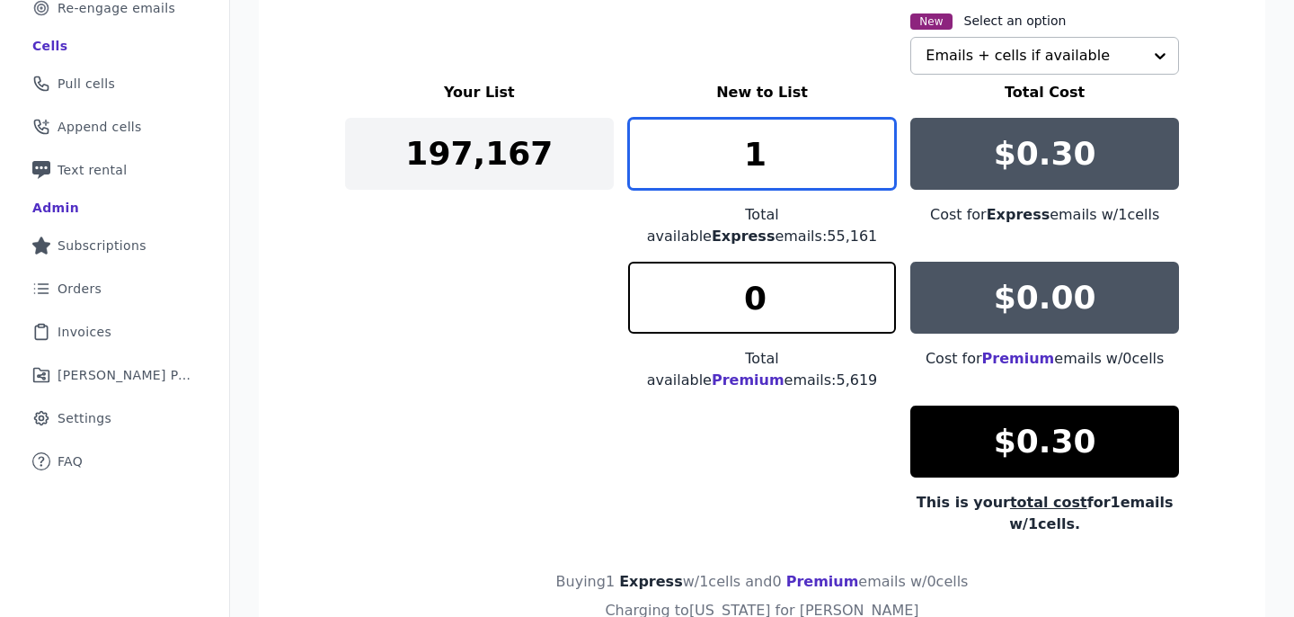
type input "1"
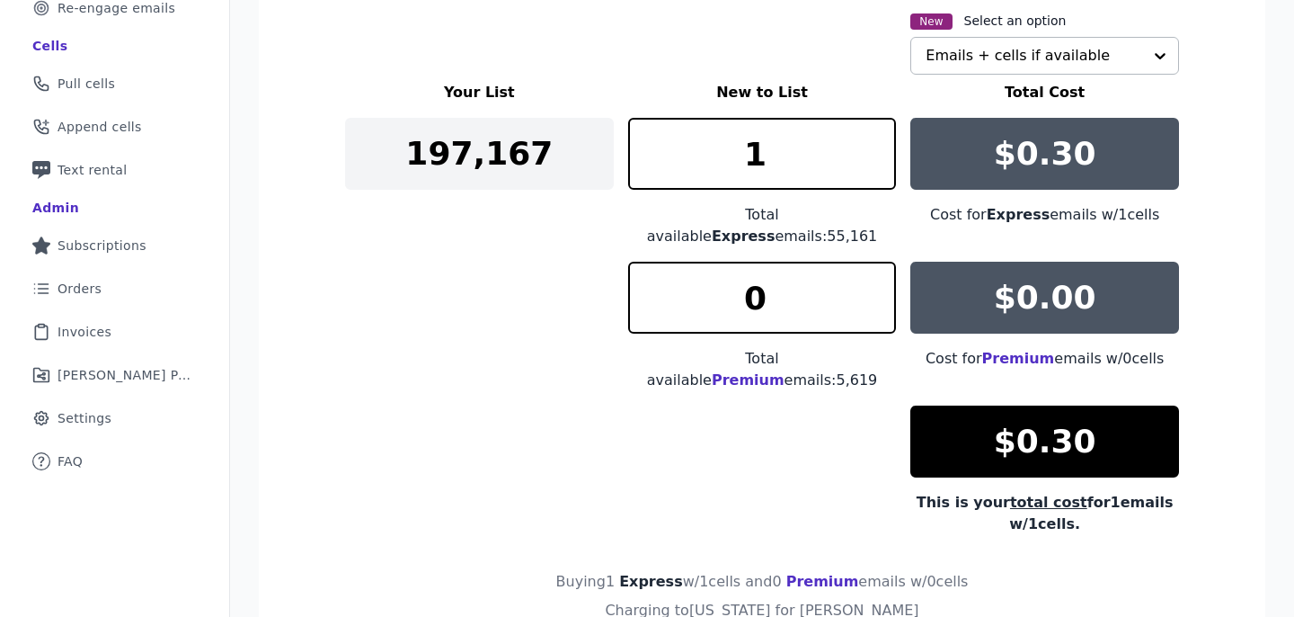
click at [481, 384] on div "Your List New to List Total Cost 197,167 1 Total available Express emails: 55,1…" at bounding box center [762, 308] width 834 height 453
click at [716, 295] on input "0" at bounding box center [762, 298] width 269 height 72
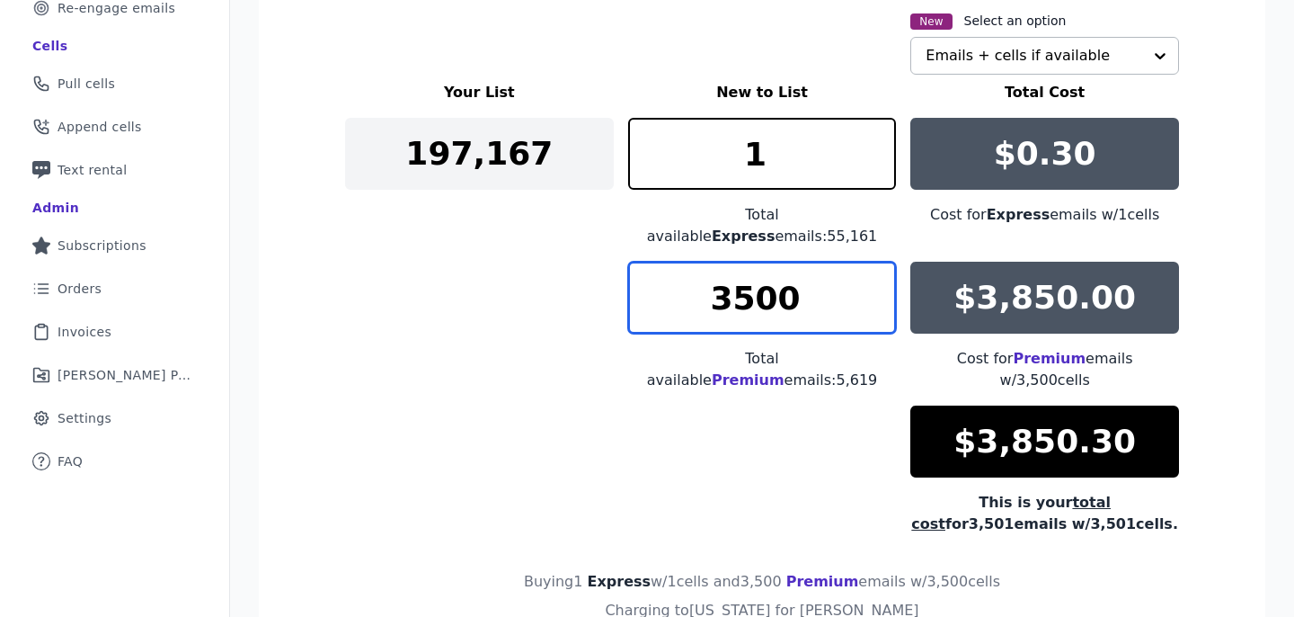
click at [679, 271] on input "3500" at bounding box center [762, 298] width 269 height 72
type input "3000"
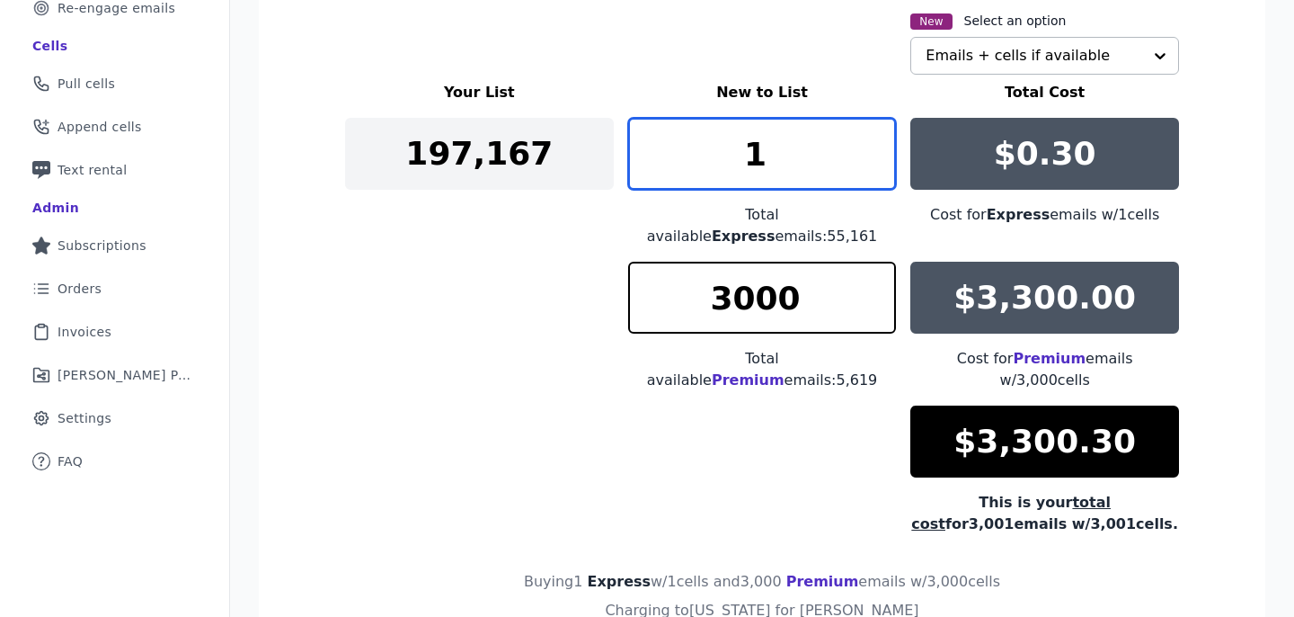
click at [760, 150] on input "1" at bounding box center [762, 154] width 269 height 72
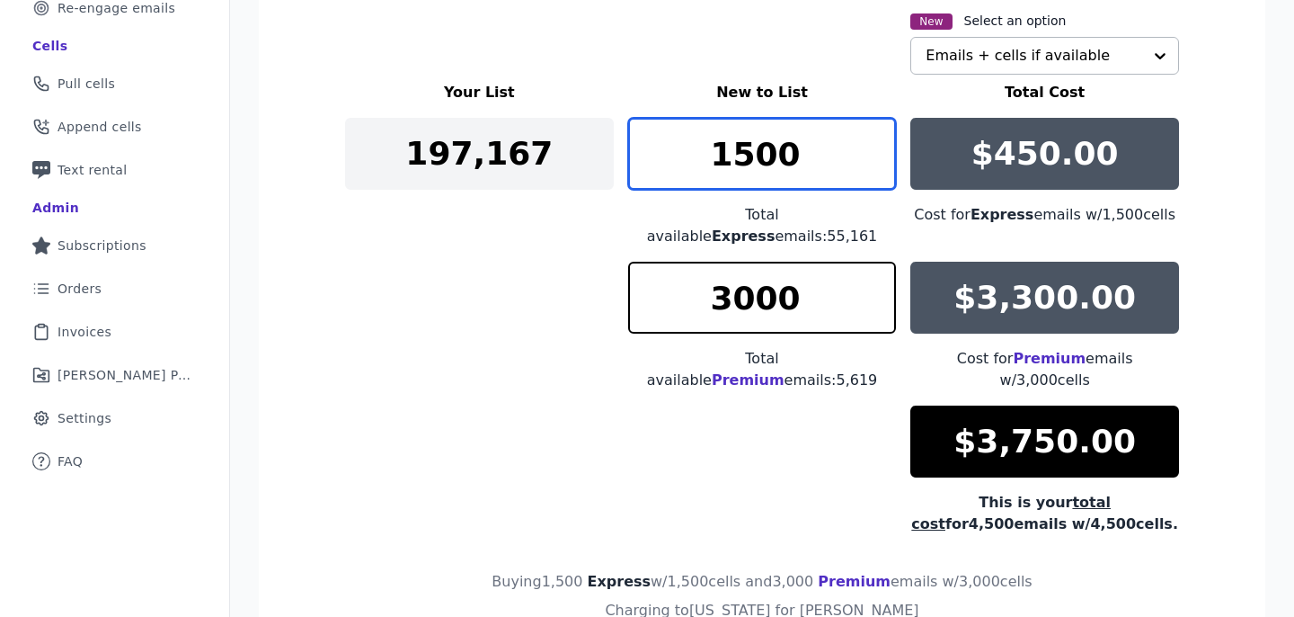
click at [726, 165] on input "1500" at bounding box center [762, 154] width 269 height 72
click at [725, 129] on input "1700" at bounding box center [762, 154] width 269 height 72
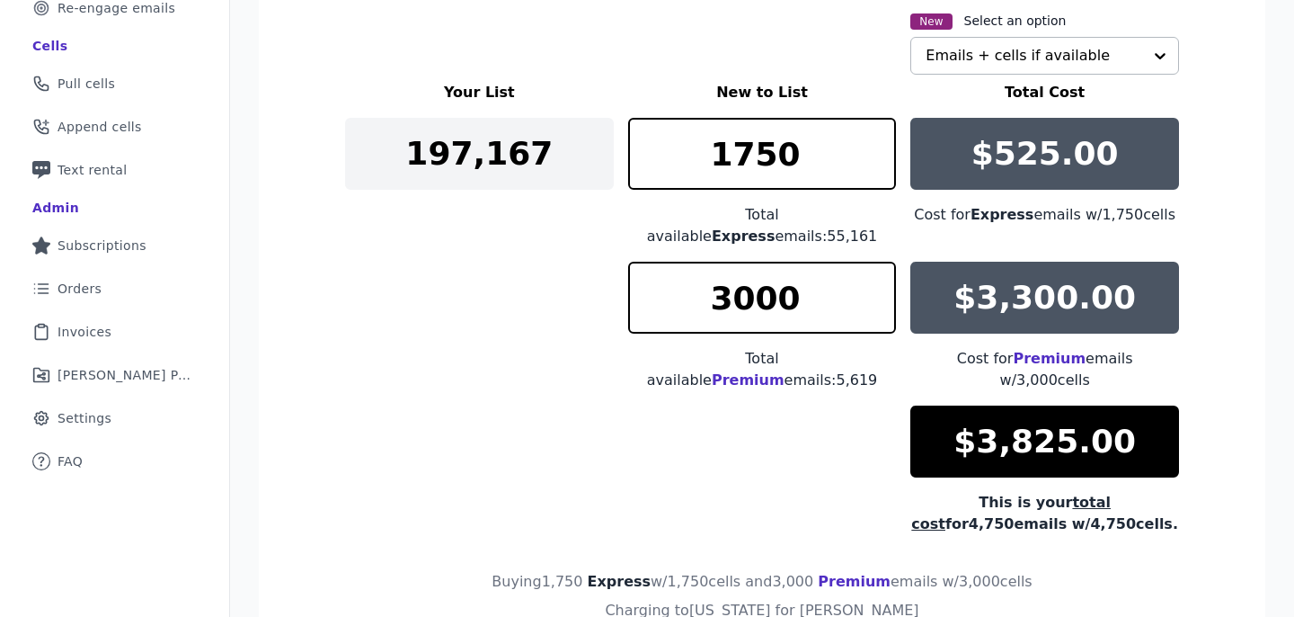
click at [549, 295] on div "Your List New to List Total Cost 197,167 1750 Total available Express emails: 5…" at bounding box center [762, 308] width 834 height 453
click at [536, 410] on div "Your List New to List Total Cost 197,167 1750 Total available Express emails: 5…" at bounding box center [762, 308] width 834 height 453
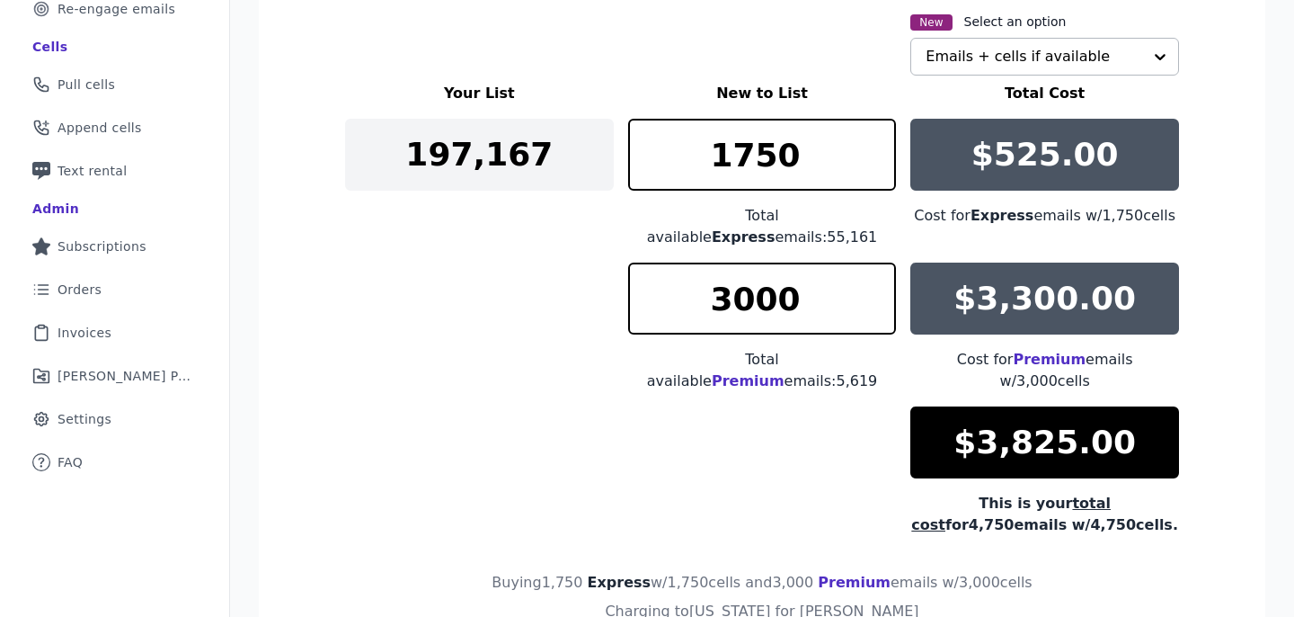
scroll to position [355, 0]
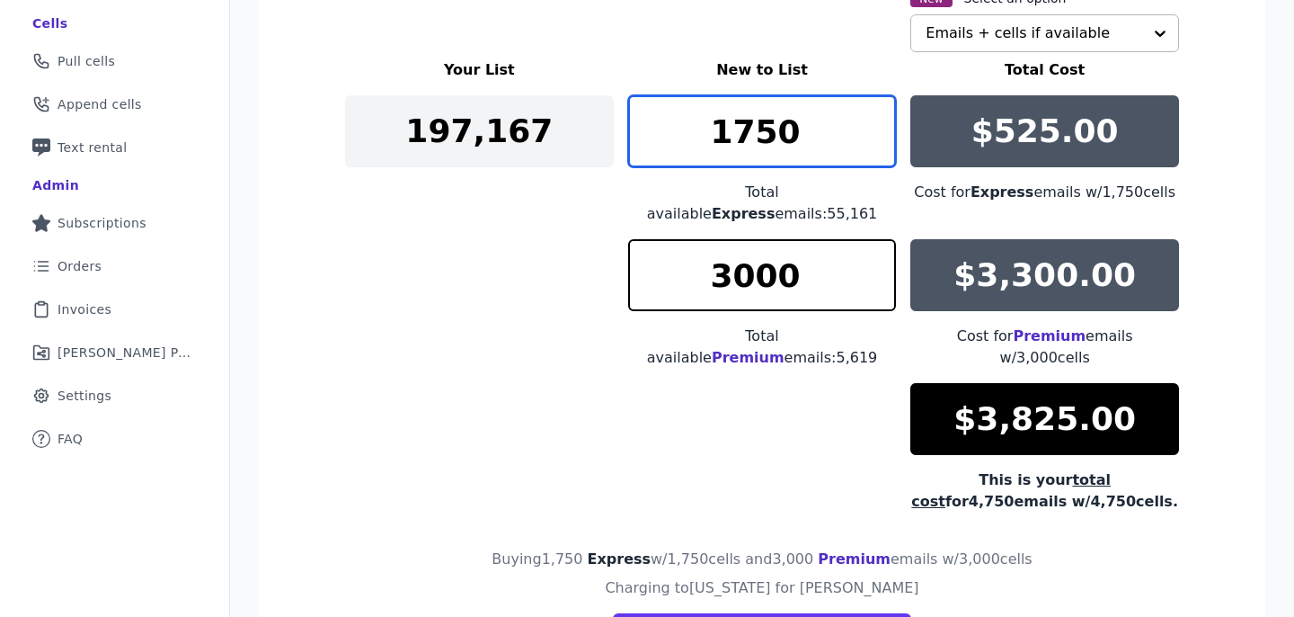
click at [731, 131] on input "1750" at bounding box center [762, 131] width 269 height 72
type input "1700"
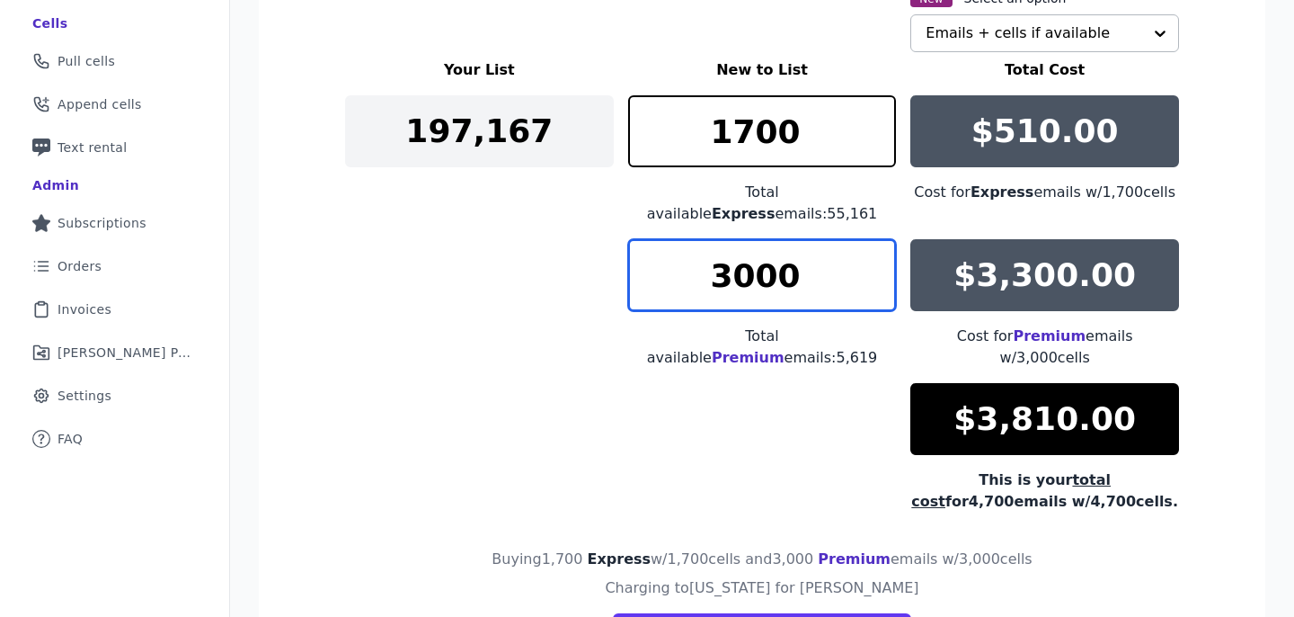
click at [726, 283] on input "3000" at bounding box center [762, 275] width 269 height 72
click at [740, 259] on input "3000" at bounding box center [762, 275] width 269 height 72
type input "3025"
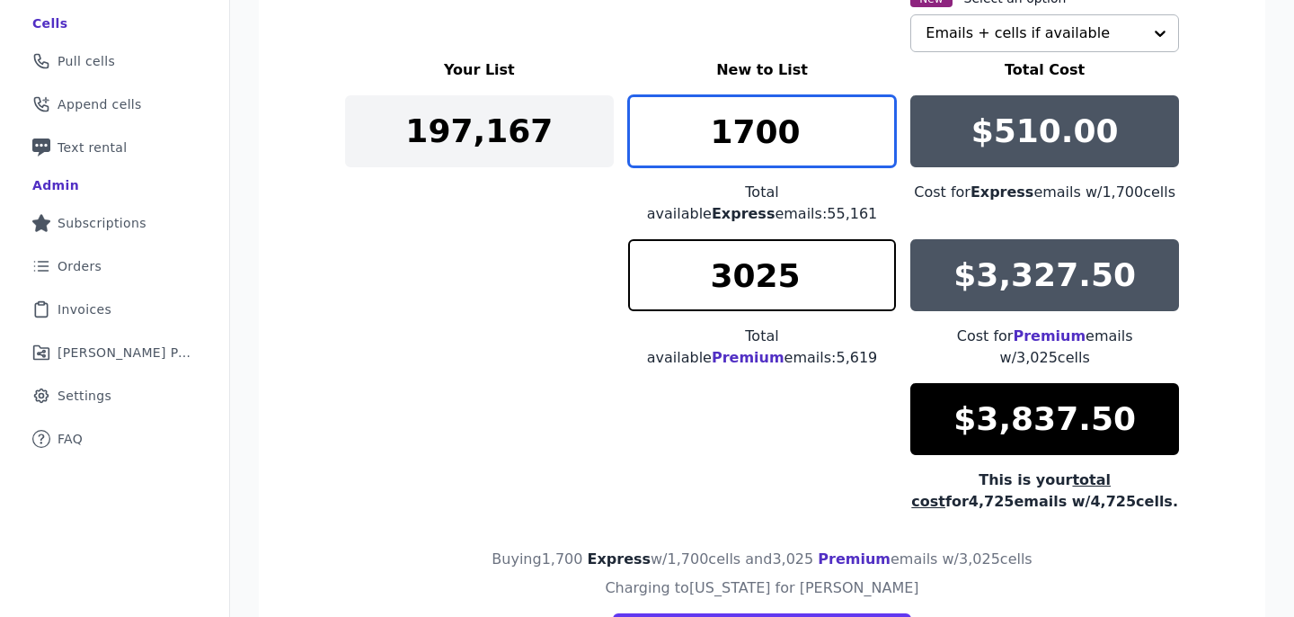
click at [731, 127] on input "1700" at bounding box center [762, 131] width 269 height 72
type input "1710"
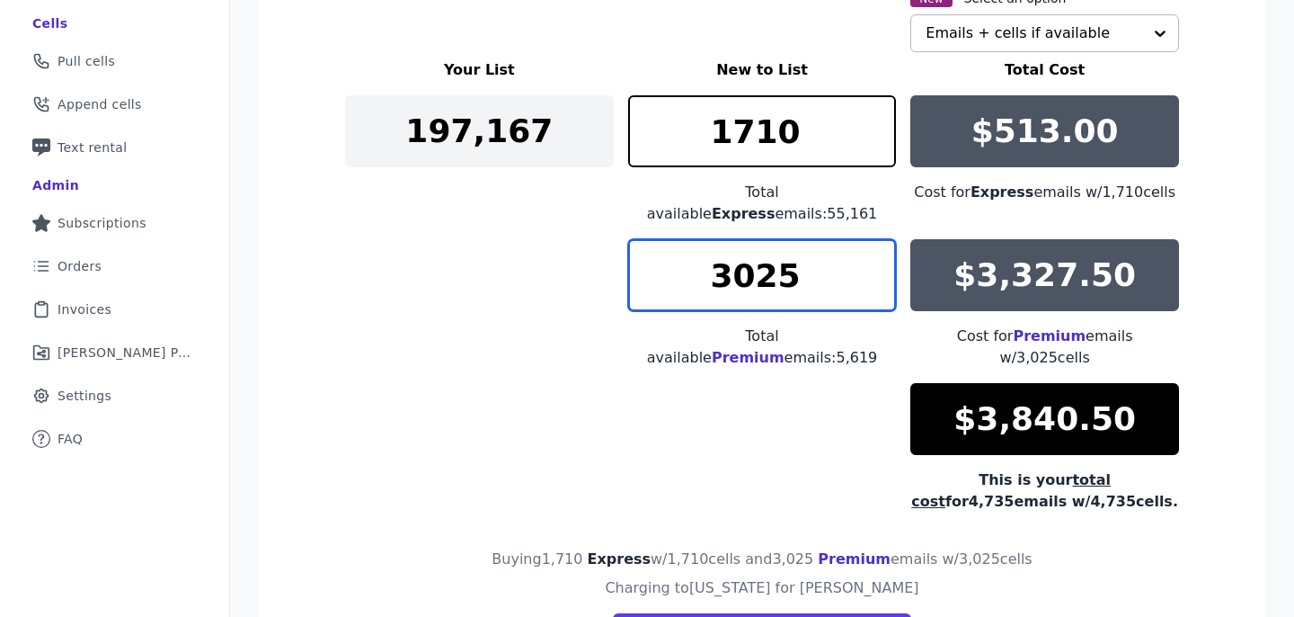
click at [787, 255] on input "3025" at bounding box center [762, 275] width 269 height 72
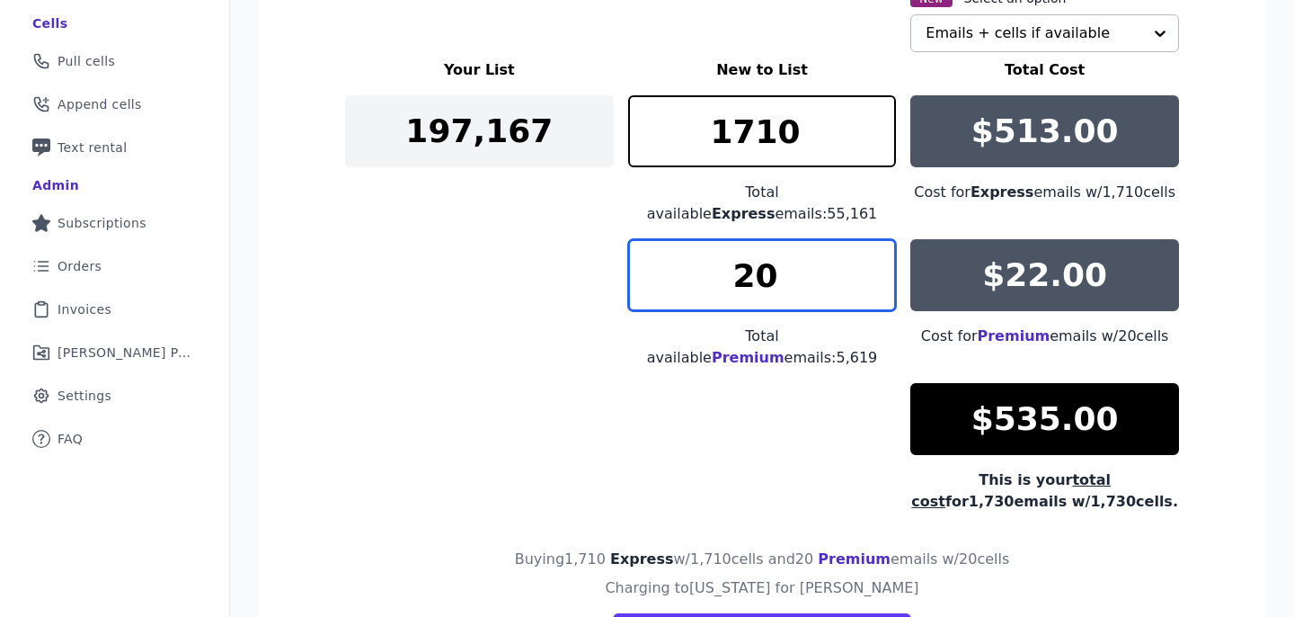
type input "2"
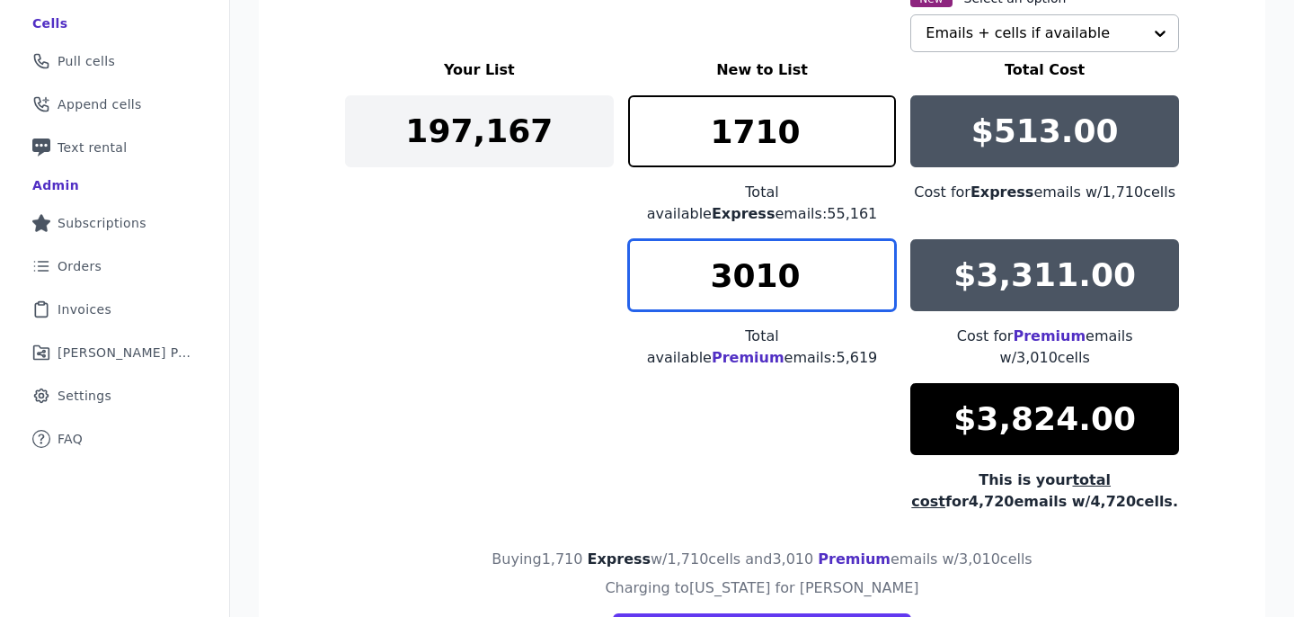
type input "3010"
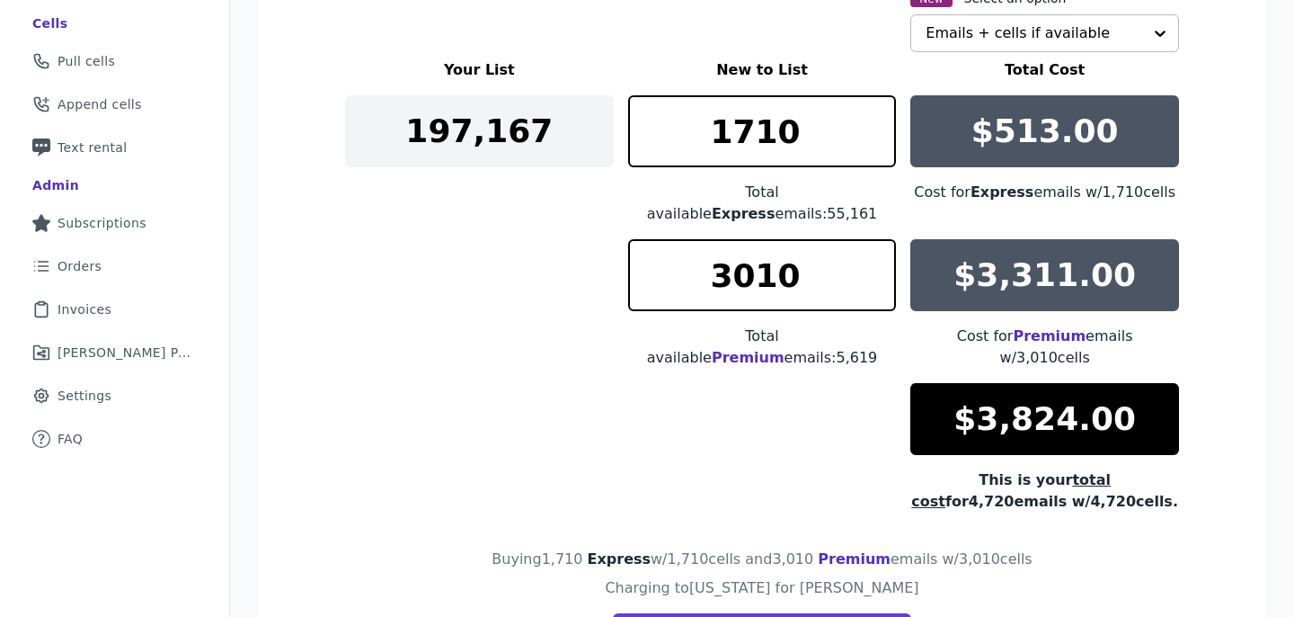
click at [485, 244] on div "Your List New to List Total Cost 197,167 1710 Total available Express emails: 5…" at bounding box center [762, 285] width 834 height 453
click at [772, 141] on input "1710" at bounding box center [762, 131] width 269 height 72
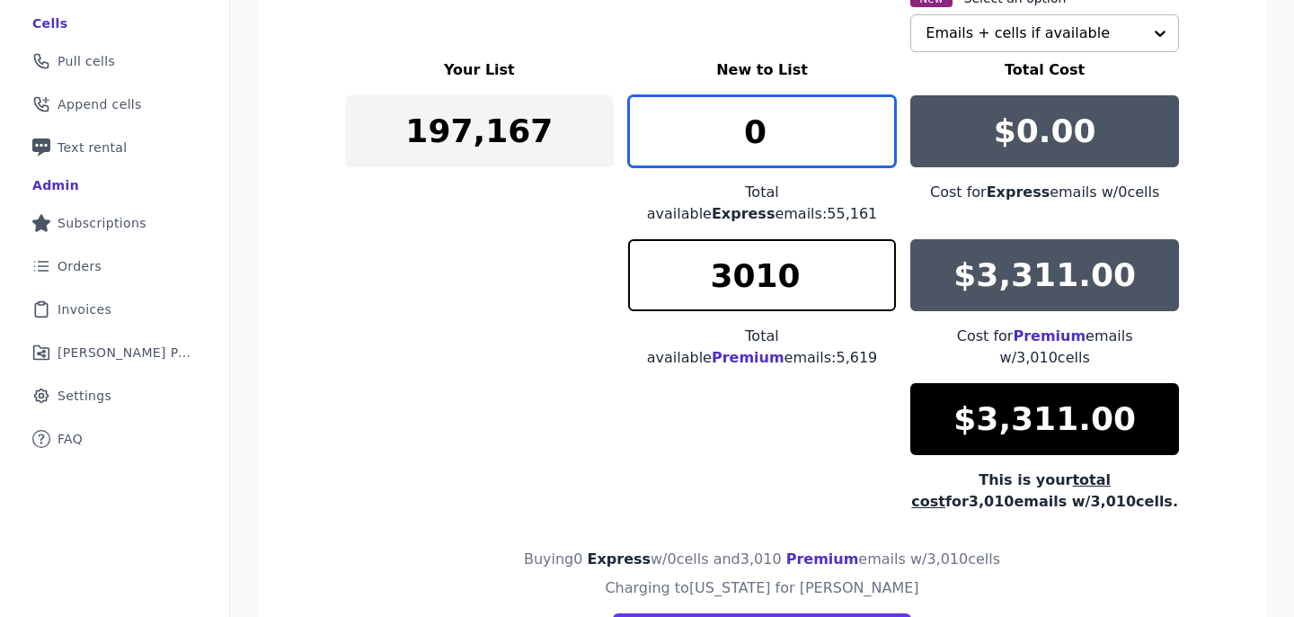
type input "0"
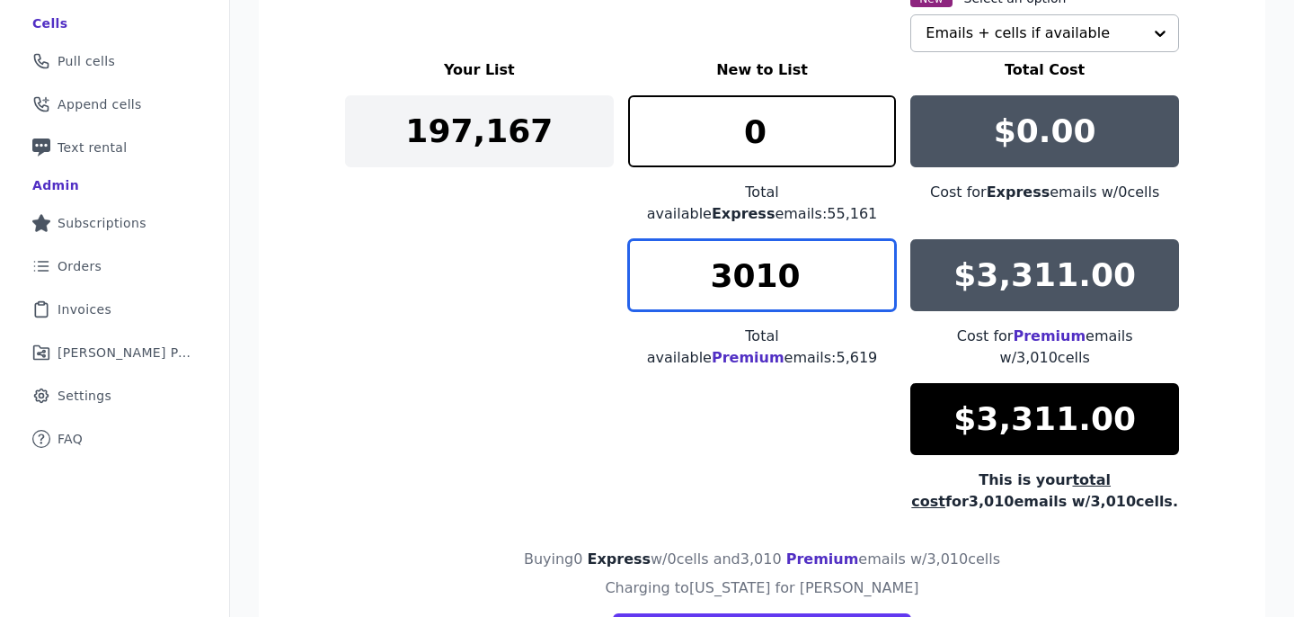
click at [752, 251] on input "3010" at bounding box center [762, 275] width 269 height 72
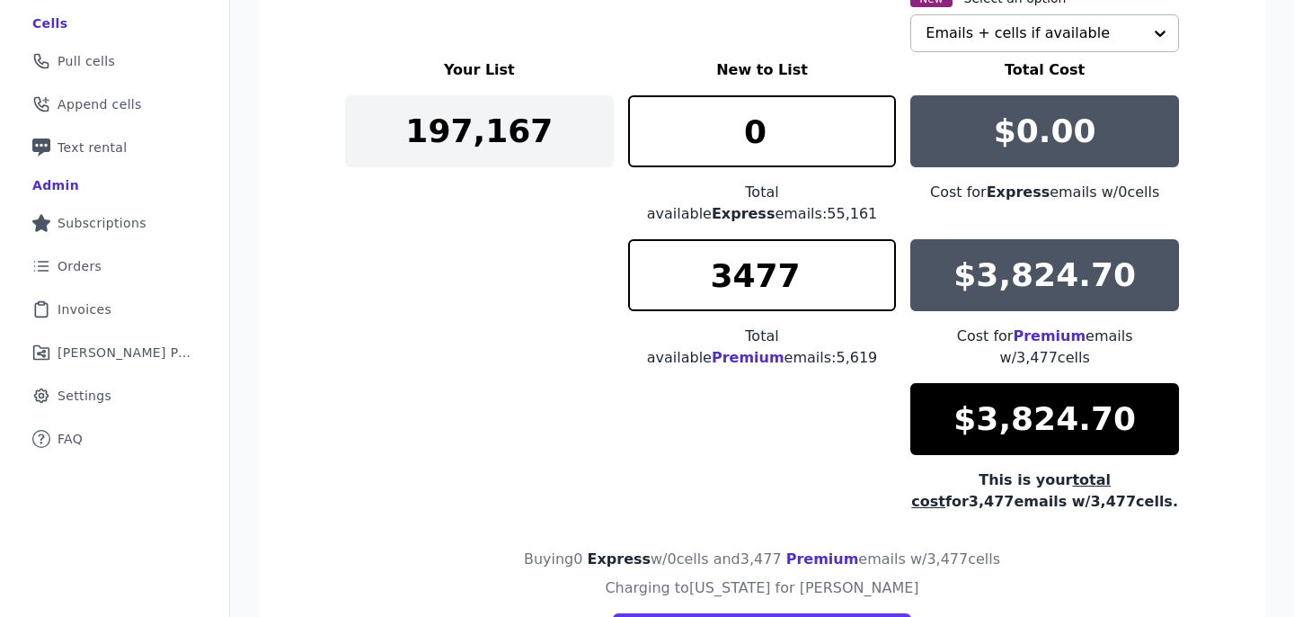
click at [503, 259] on div "Your List New to List Total Cost 197,167 0 Total available Express emails: 55,1…" at bounding box center [762, 285] width 834 height 453
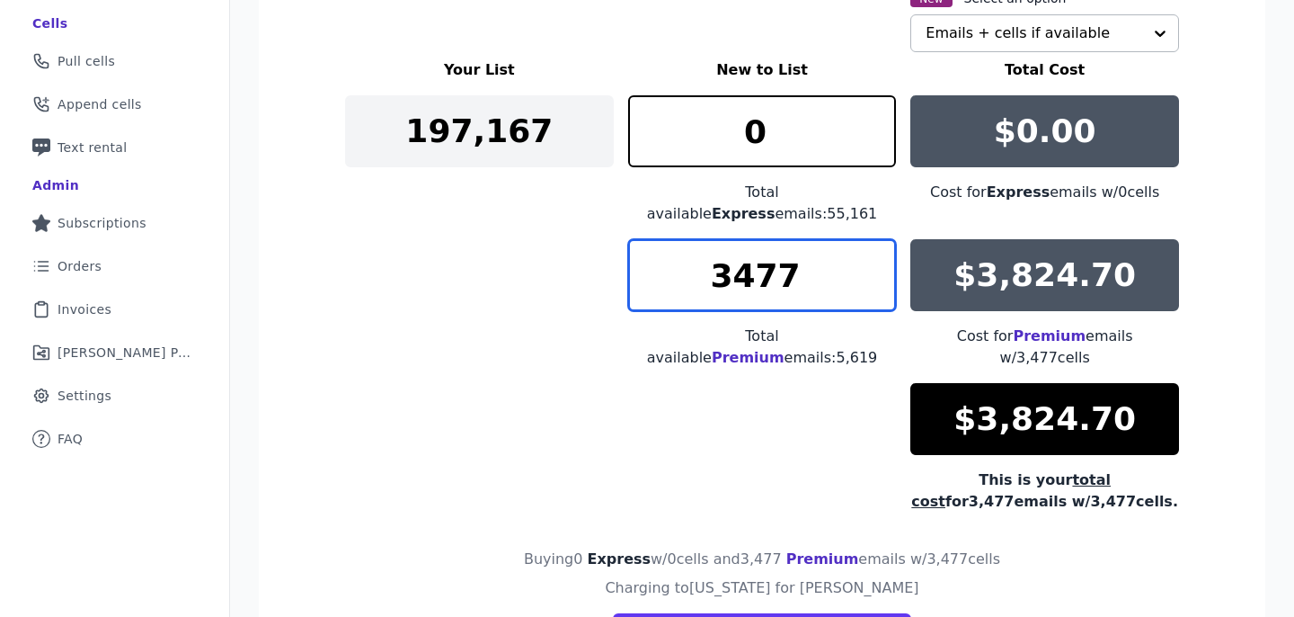
click at [665, 245] on input "3477" at bounding box center [762, 275] width 269 height 72
type input "3000"
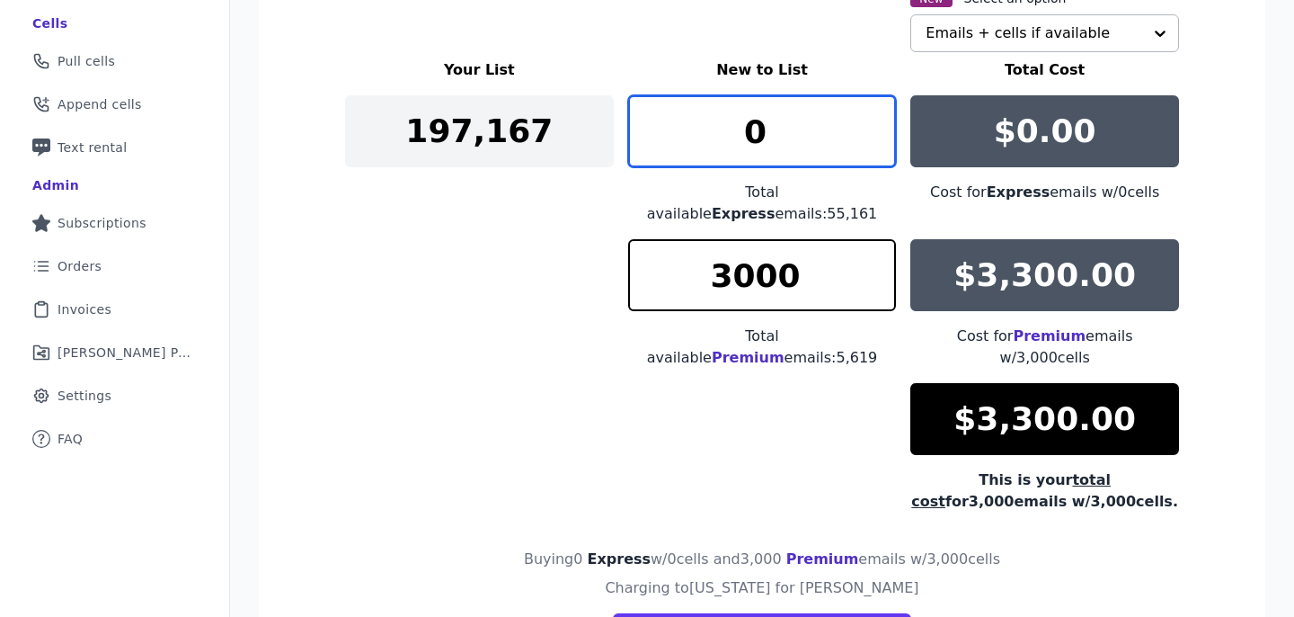
click at [775, 129] on input "0" at bounding box center [762, 131] width 269 height 72
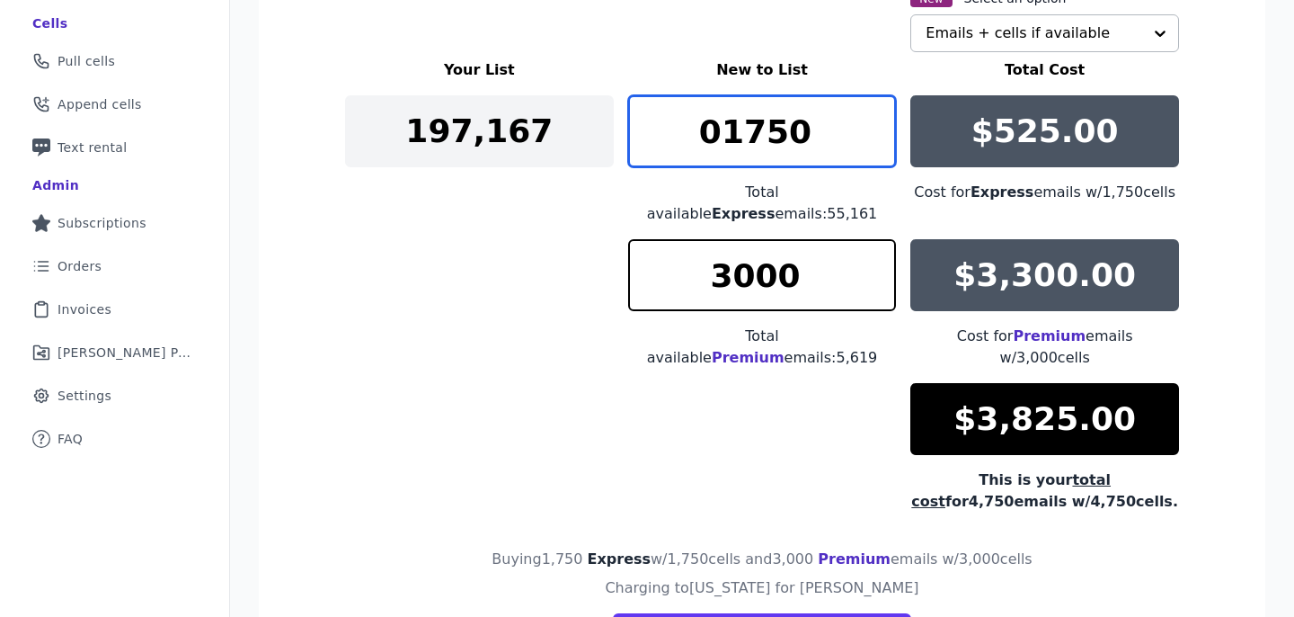
click at [718, 134] on input "01750" at bounding box center [762, 131] width 269 height 72
click at [805, 139] on input "1750" at bounding box center [762, 131] width 269 height 72
type input "1740"
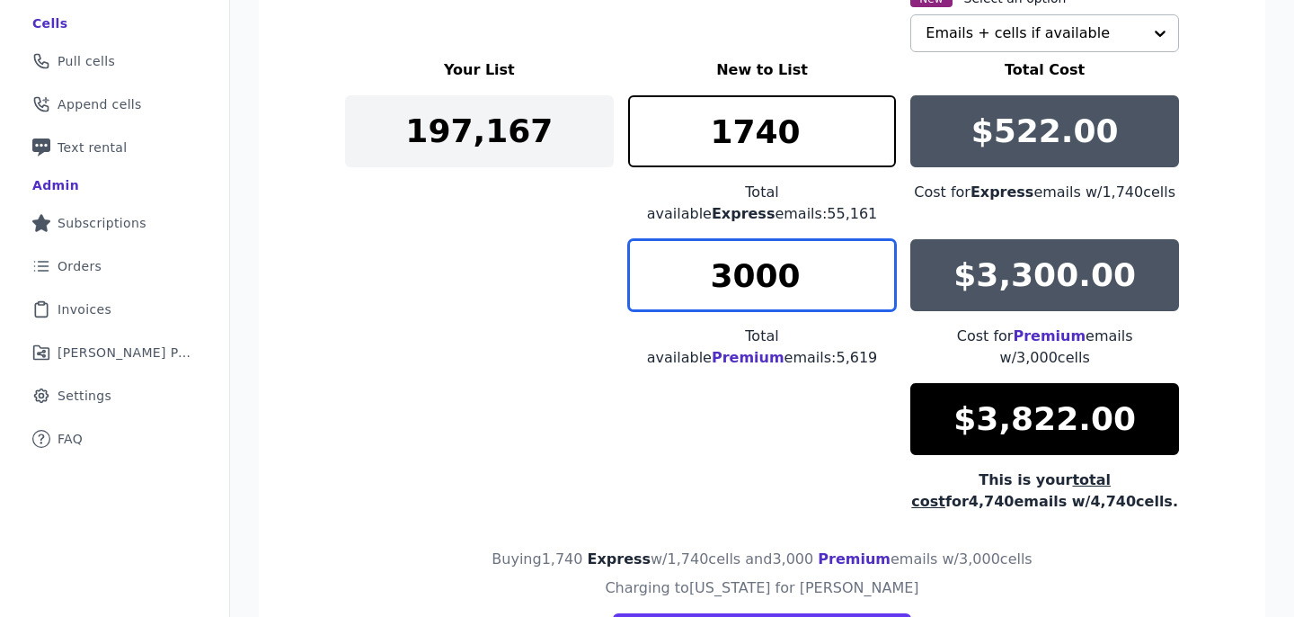
click at [819, 243] on input "3000" at bounding box center [762, 275] width 269 height 72
type input "3002"
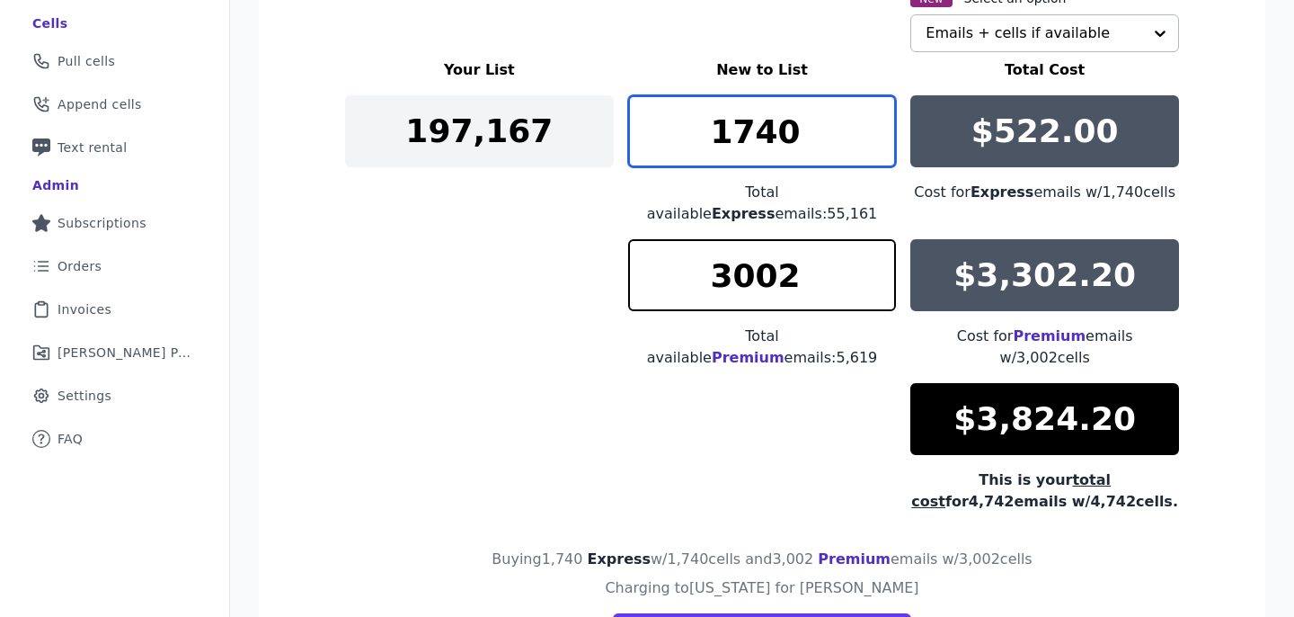
click at [815, 147] on input "1740" at bounding box center [762, 131] width 269 height 72
type input "1650"
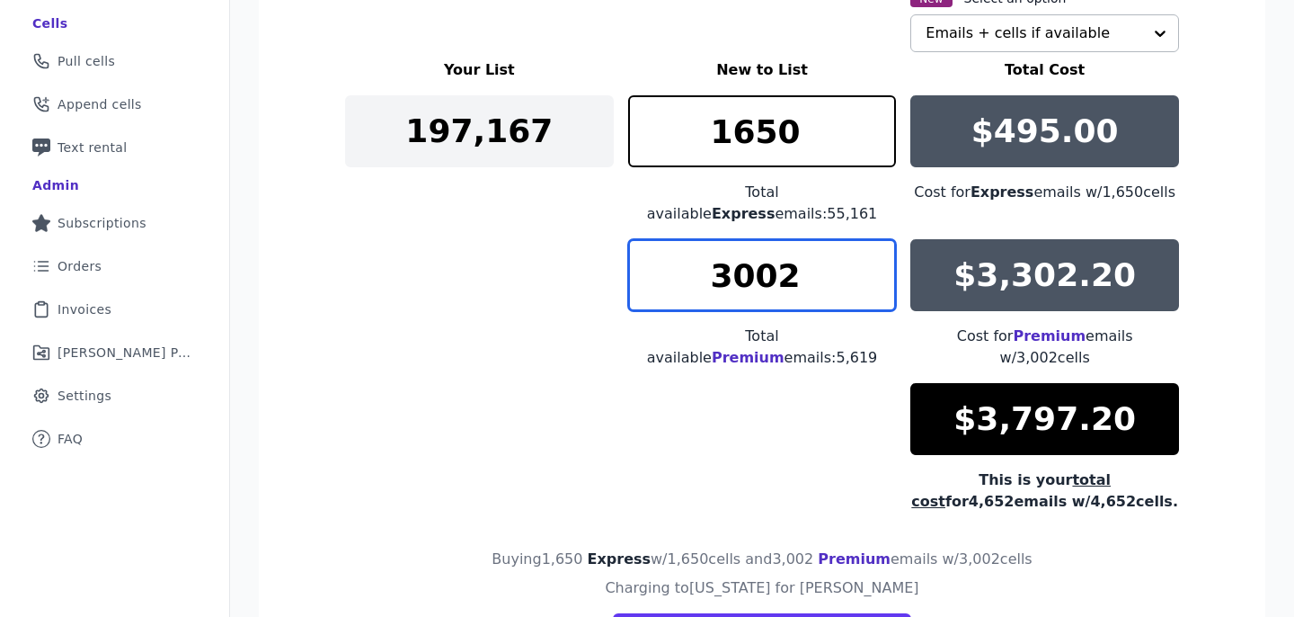
click at [772, 263] on input "3002" at bounding box center [762, 275] width 269 height 72
click at [725, 252] on input "3010" at bounding box center [762, 275] width 269 height 72
type input "3026"
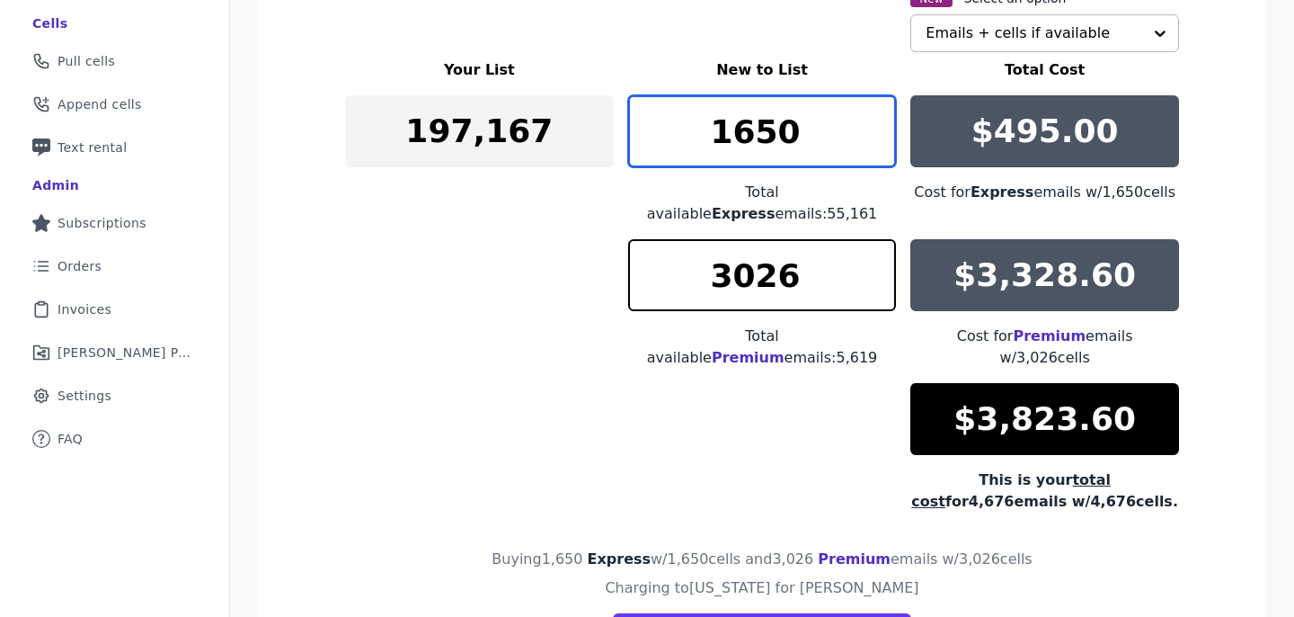
click at [763, 129] on input "1650" at bounding box center [762, 131] width 269 height 72
type input "1670"
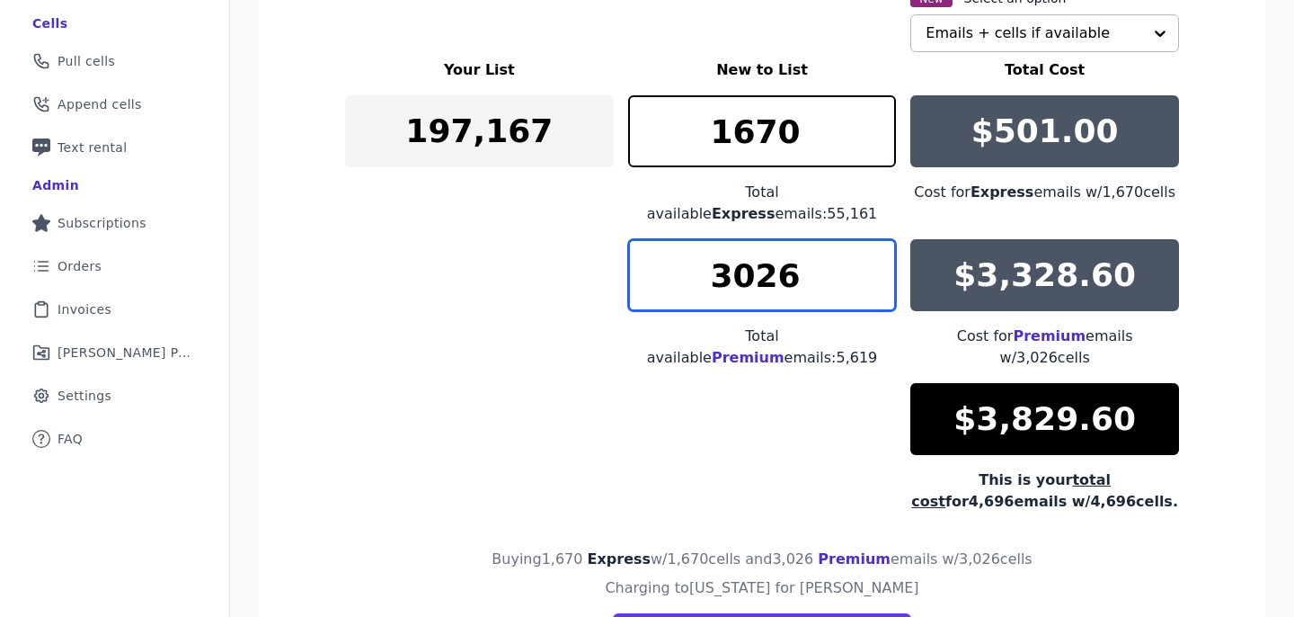
click at [805, 271] on input "3026" at bounding box center [762, 275] width 269 height 72
type input "3020"
click at [757, 265] on input "3020" at bounding box center [762, 275] width 269 height 72
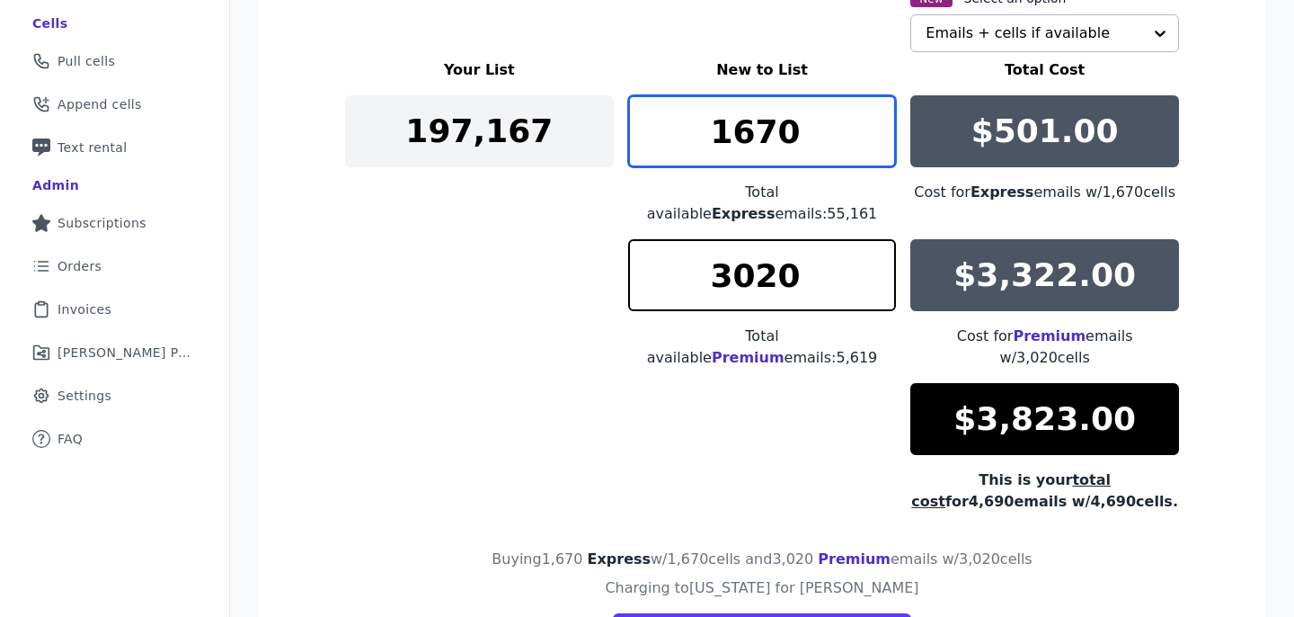
click at [743, 152] on input "1670" at bounding box center [762, 131] width 269 height 72
click at [747, 134] on input "1670" at bounding box center [762, 131] width 269 height 72
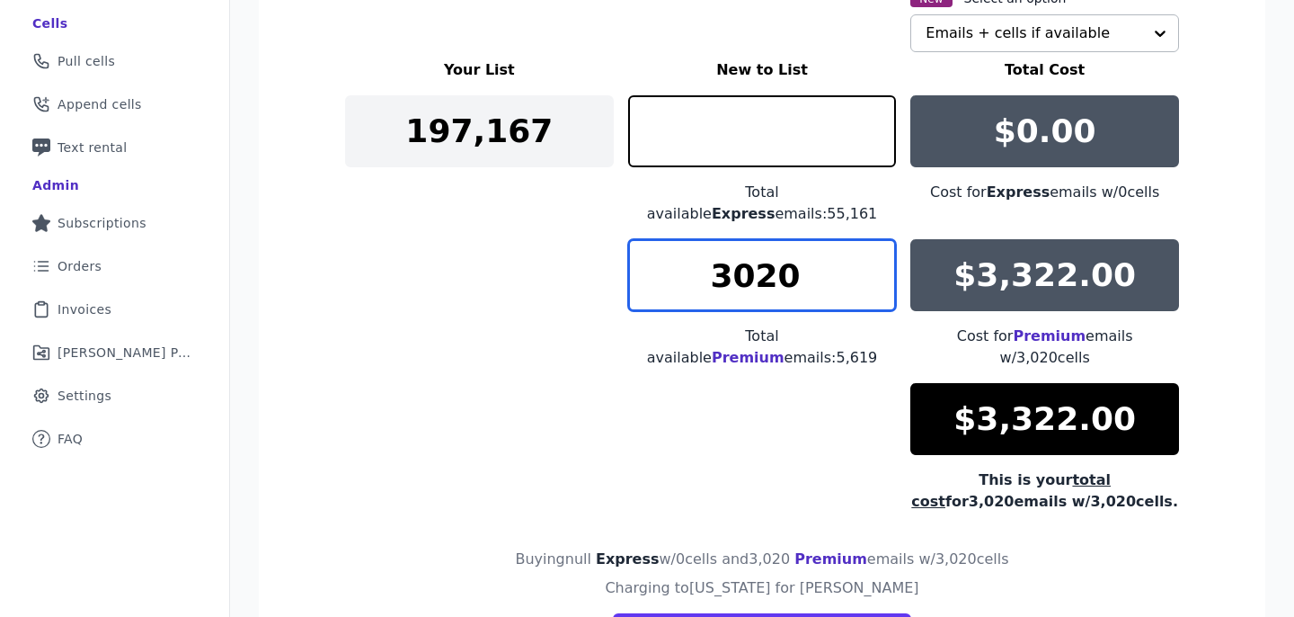
type input "0"
click at [746, 239] on input "3020" at bounding box center [762, 275] width 269 height 72
type input "3477"
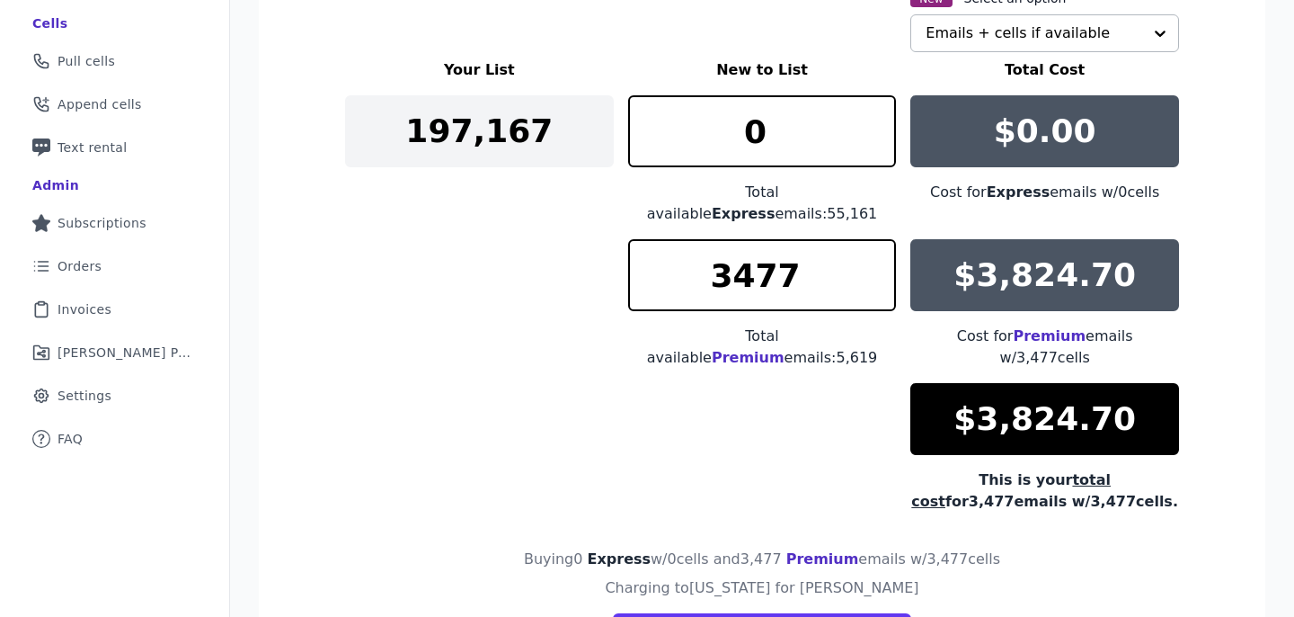
click at [563, 298] on div "Your List New to List Total Cost 197,167 0 Total available Express emails: 55,1…" at bounding box center [762, 285] width 834 height 453
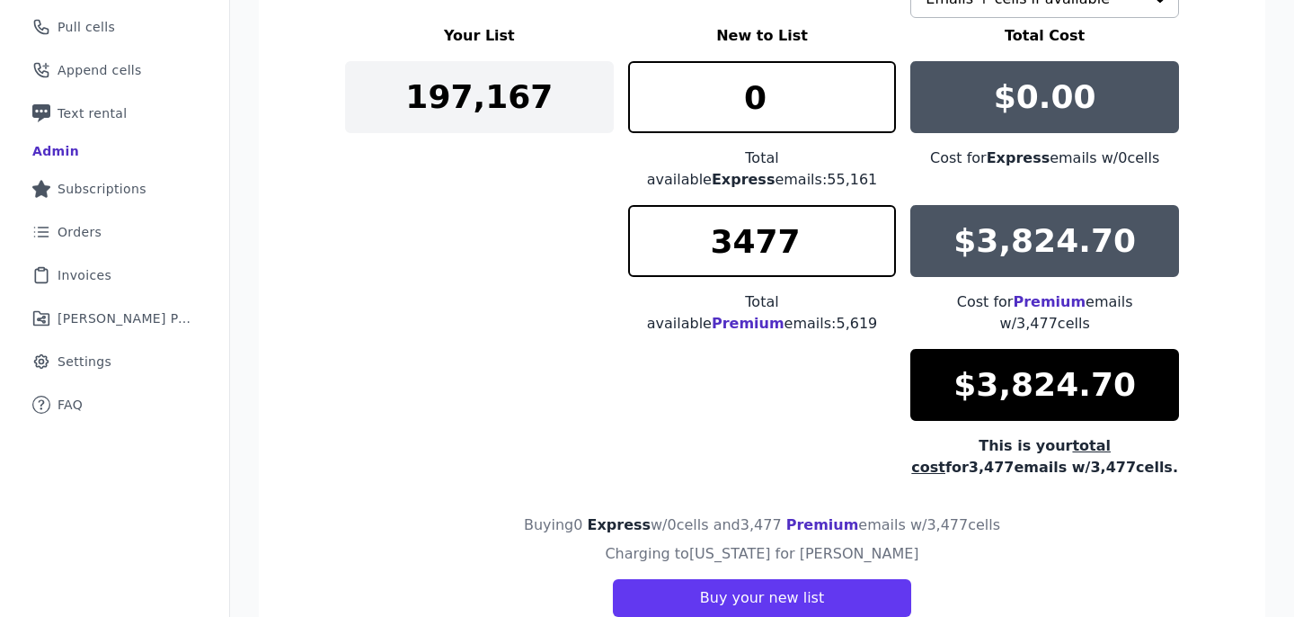
scroll to position [405, 0]
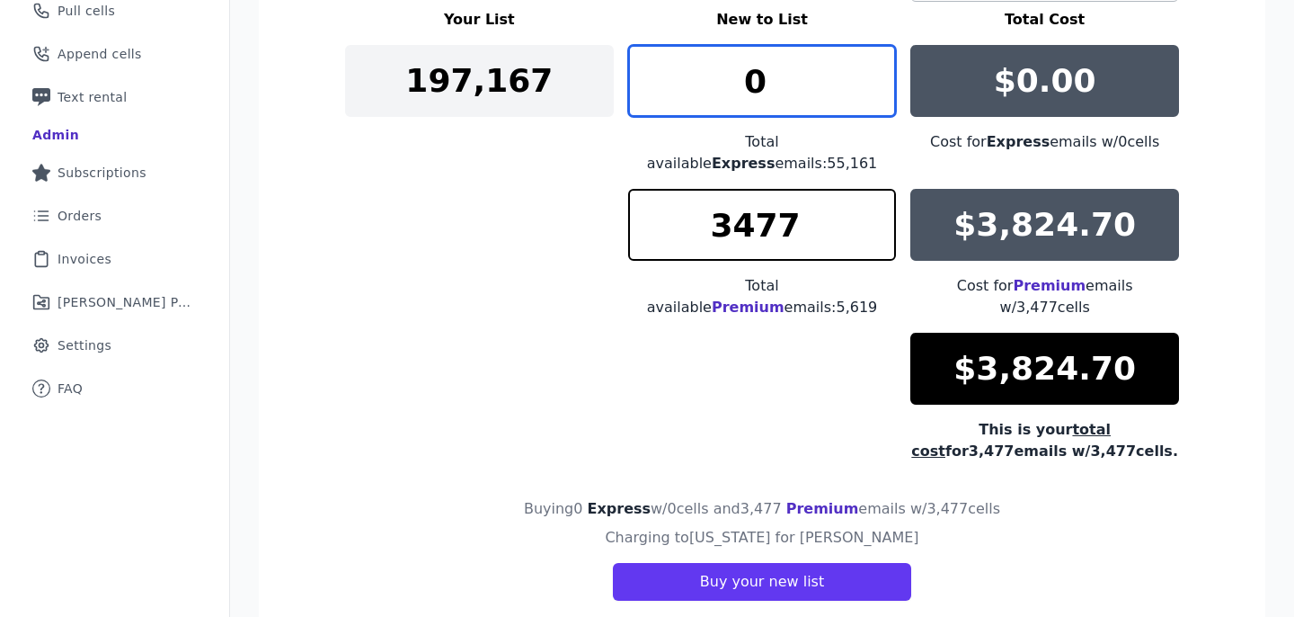
click at [744, 80] on input "0" at bounding box center [762, 81] width 269 height 72
type input "1"
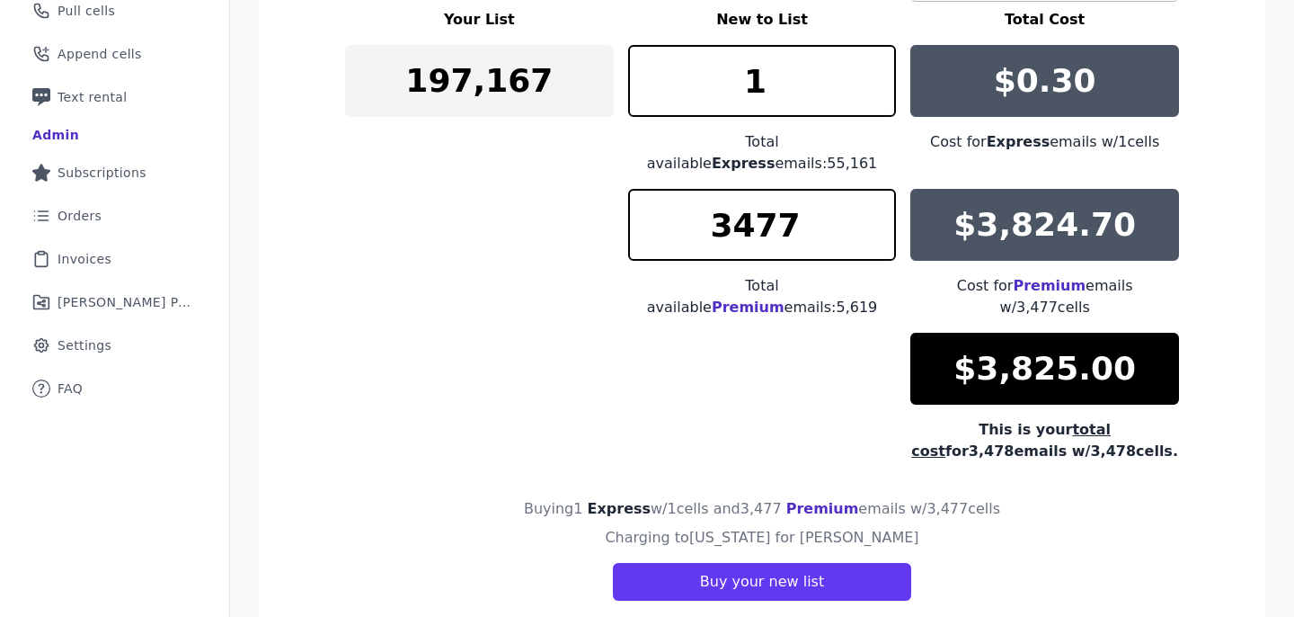
click at [575, 210] on div "Your List New to List Total Cost 197,167 1 Total available Express emails: 55,1…" at bounding box center [762, 235] width 834 height 453
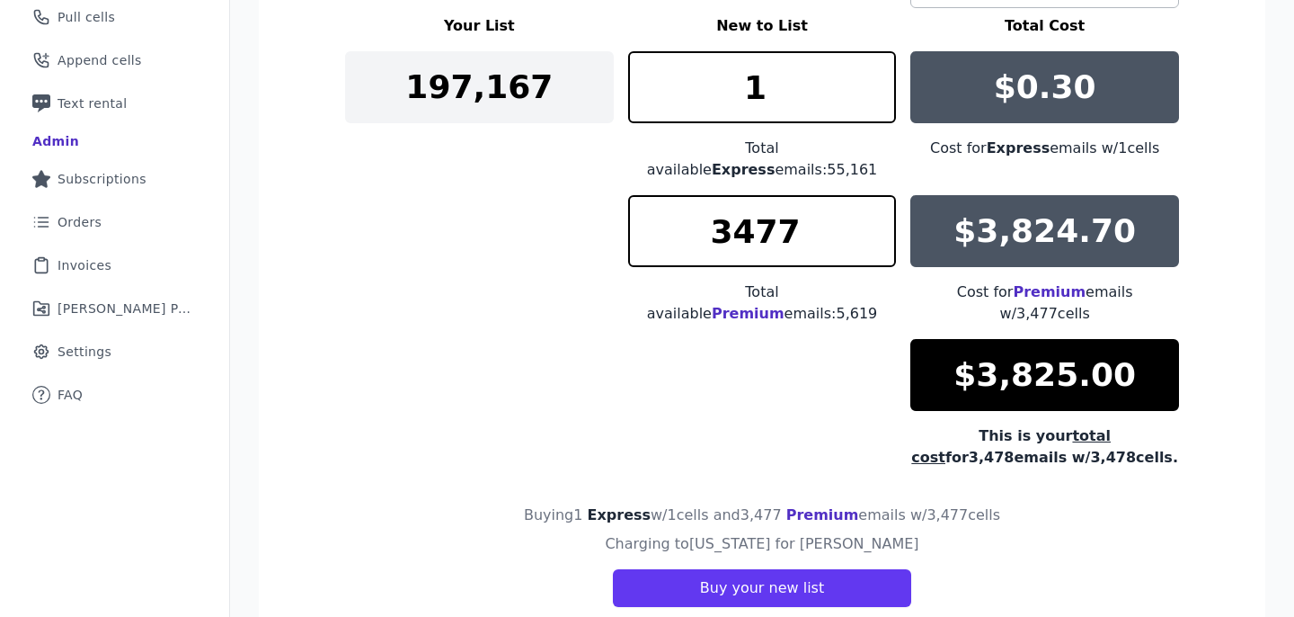
scroll to position [418, 0]
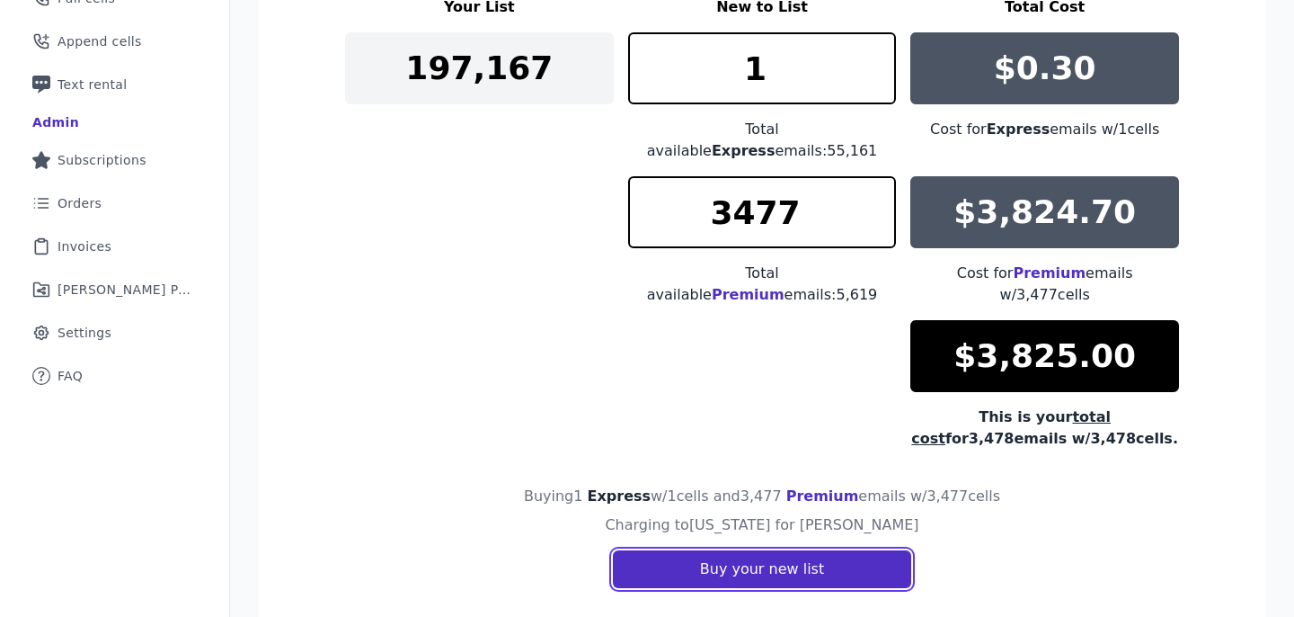
click at [693, 550] on button "Buy your new list" at bounding box center [762, 569] width 298 height 38
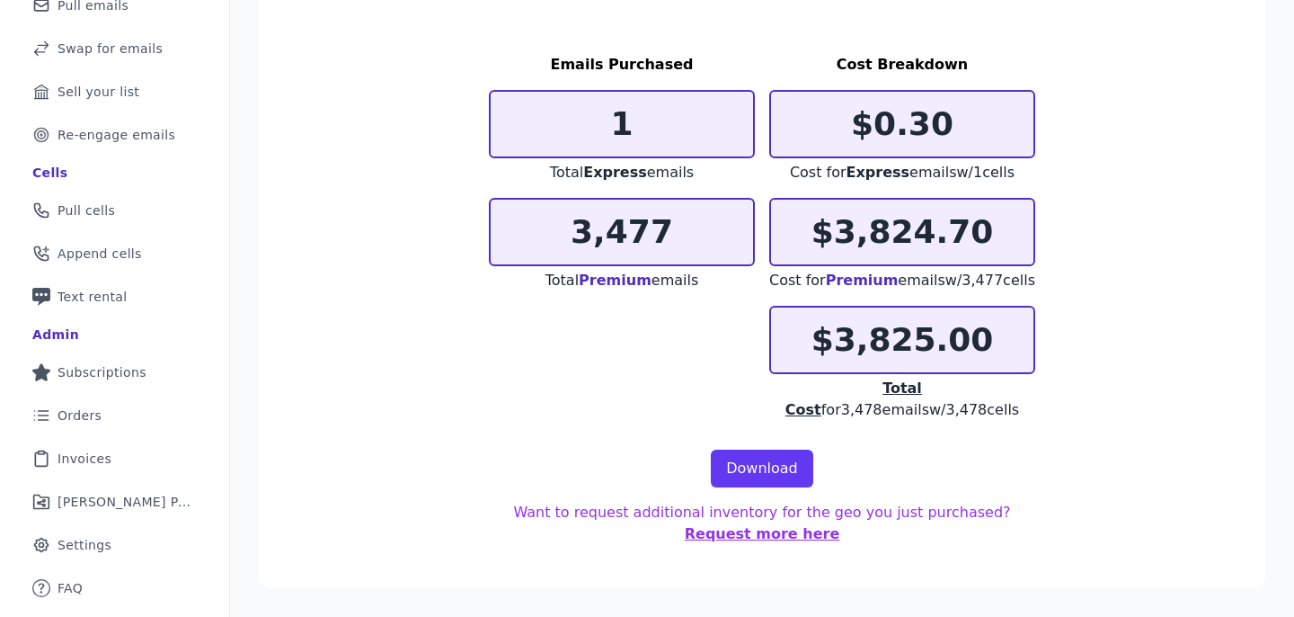
scroll to position [227, 0]
click at [730, 459] on link "Download" at bounding box center [762, 468] width 102 height 38
